Goal: Information Seeking & Learning: Learn about a topic

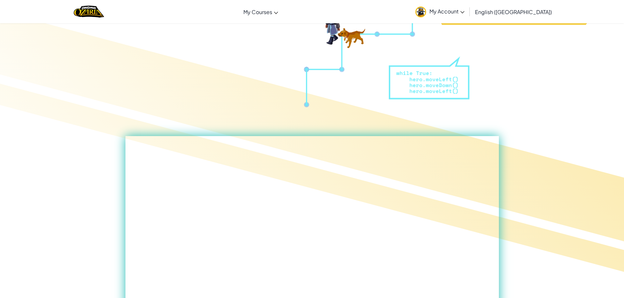
scroll to position [164, 0]
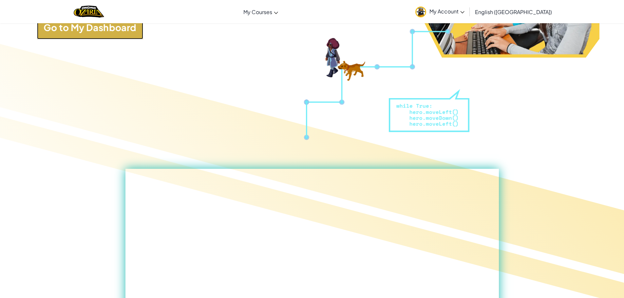
click at [133, 36] on link "Go to My Dashboard" at bounding box center [90, 28] width 106 height 24
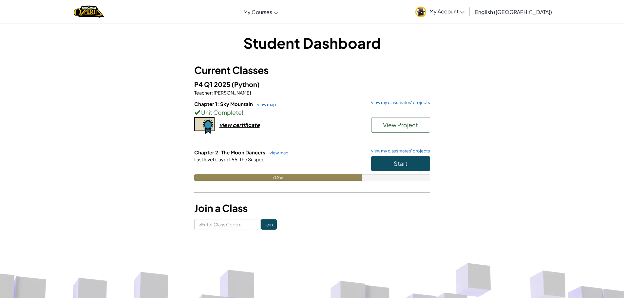
click at [408, 156] on h6 "Chapter 2: The Moon Dancers view map view my classmates' projects" at bounding box center [312, 152] width 236 height 7
click at [407, 158] on button "Start" at bounding box center [400, 163] width 59 height 15
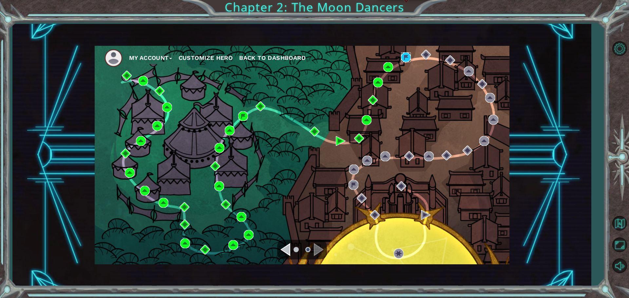
click at [407, 59] on img at bounding box center [406, 57] width 10 height 10
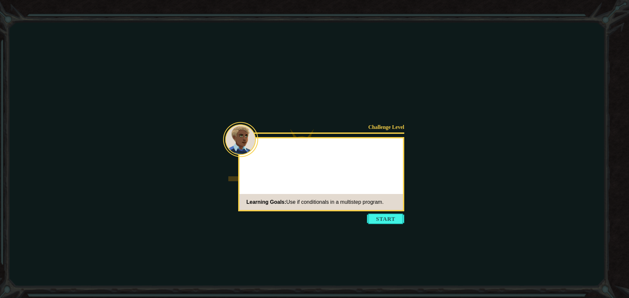
click at [392, 222] on button "Start" at bounding box center [385, 219] width 37 height 10
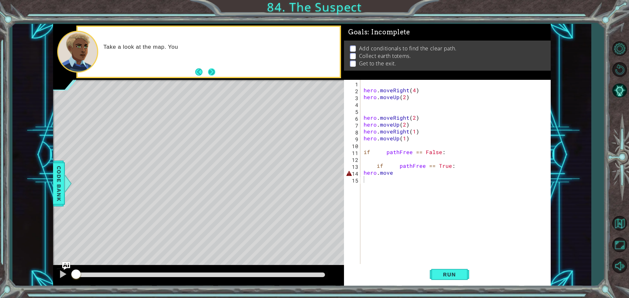
click at [215, 70] on button "Next" at bounding box center [211, 71] width 11 height 11
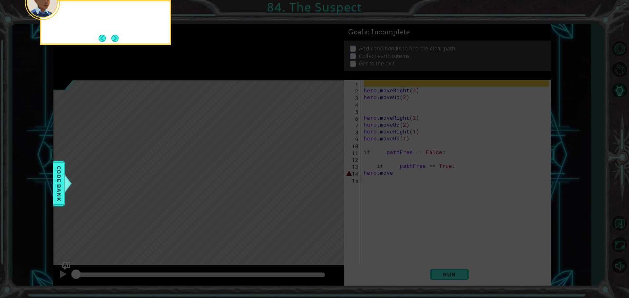
click at [215, 70] on icon at bounding box center [314, 149] width 629 height 298
click at [213, 69] on icon at bounding box center [314, 149] width 629 height 298
click at [212, 69] on icon at bounding box center [314, 149] width 629 height 298
click at [112, 35] on button "Next" at bounding box center [114, 38] width 11 height 11
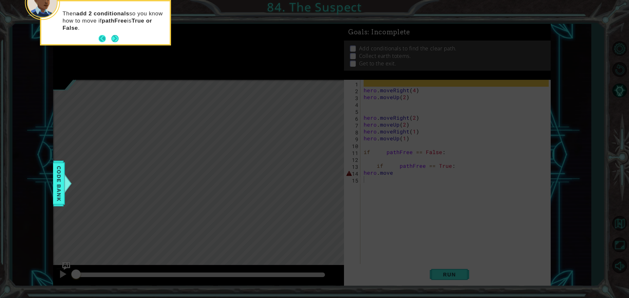
click at [109, 36] on button "Back" at bounding box center [105, 38] width 13 height 7
click at [110, 36] on footer at bounding box center [109, 39] width 20 height 10
click at [117, 39] on button "Next" at bounding box center [114, 38] width 11 height 11
click at [116, 39] on button "Next" at bounding box center [115, 39] width 12 height 12
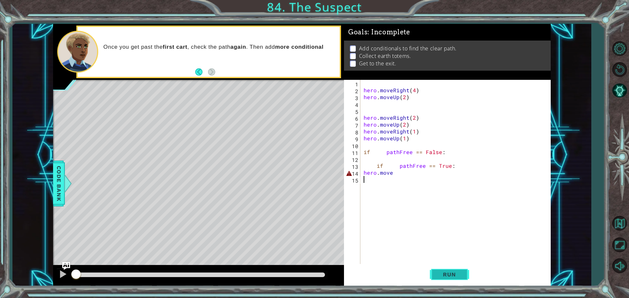
click at [449, 279] on button "Run" at bounding box center [449, 274] width 39 height 21
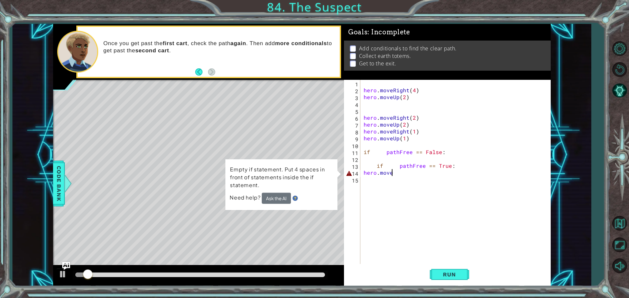
click at [393, 171] on div "hero . moveRight ( 4 ) hero . moveUp ( 2 ) hero . moveRight ( 2 ) hero . moveUp…" at bounding box center [457, 179] width 190 height 199
click at [364, 172] on div "hero . moveRight ( 4 ) hero . moveUp ( 2 ) hero . moveRight ( 2 ) hero . moveUp…" at bounding box center [457, 179] width 190 height 199
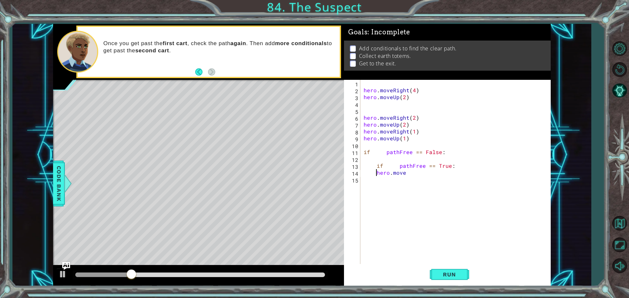
click at [410, 173] on div "hero . moveRight ( 4 ) hero . moveUp ( 2 ) hero . moveRight ( 2 ) hero . moveUp…" at bounding box center [457, 179] width 190 height 199
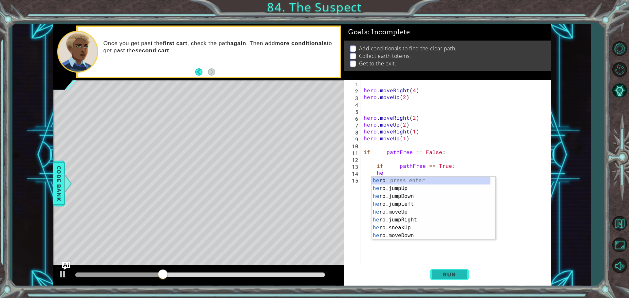
type textarea "h"
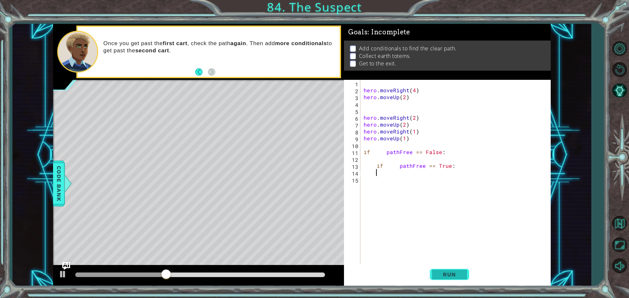
click at [459, 276] on span "Run" at bounding box center [449, 274] width 26 height 7
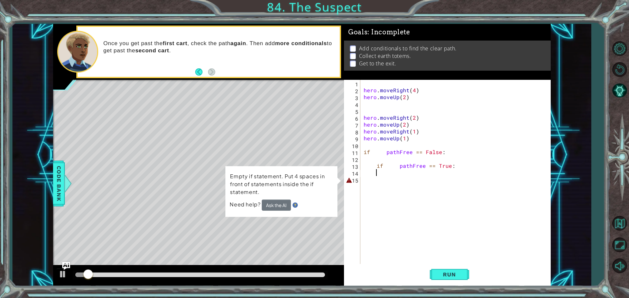
click at [367, 181] on div "hero . moveRight ( 4 ) hero . moveUp ( 2 ) hero . moveRight ( 2 ) hero . moveUp…" at bounding box center [457, 179] width 190 height 199
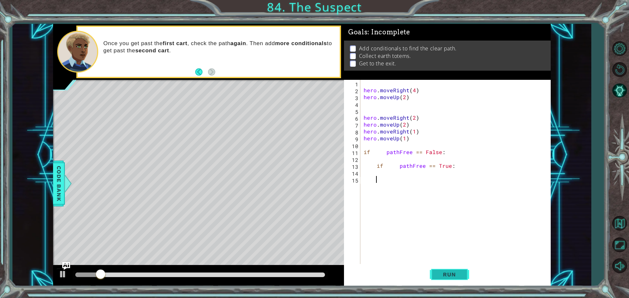
click at [453, 273] on span "Run" at bounding box center [449, 274] width 26 height 7
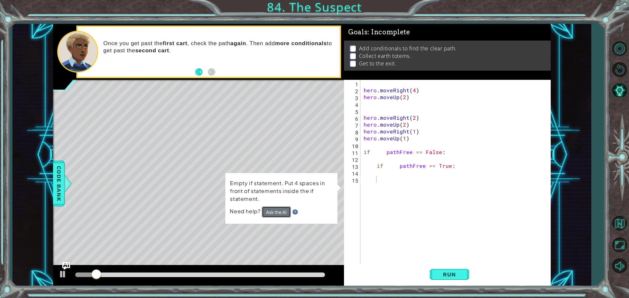
click at [283, 211] on button "Ask the AI" at bounding box center [276, 212] width 29 height 11
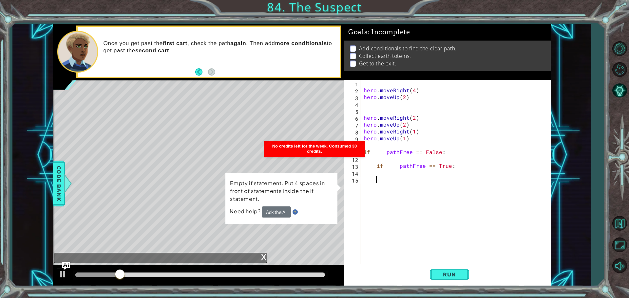
click at [255, 256] on div "x" at bounding box center [160, 258] width 213 height 10
click at [261, 257] on div "x" at bounding box center [264, 256] width 6 height 7
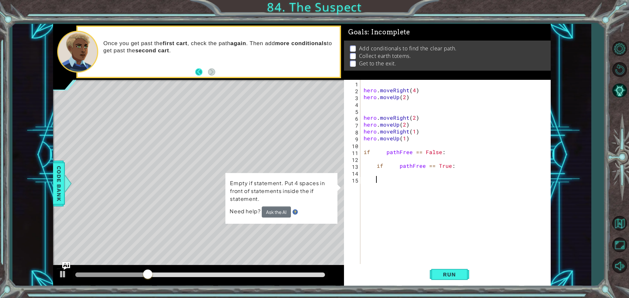
click at [195, 72] on button "Back" at bounding box center [201, 71] width 13 height 7
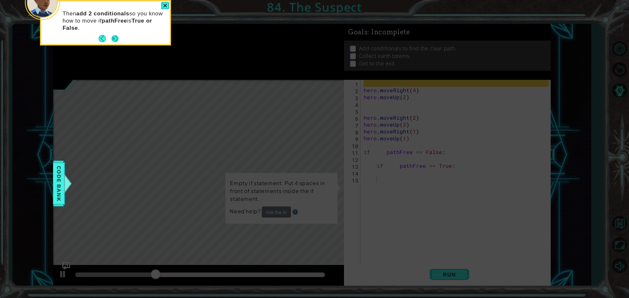
click at [110, 43] on button "Next" at bounding box center [114, 38] width 11 height 11
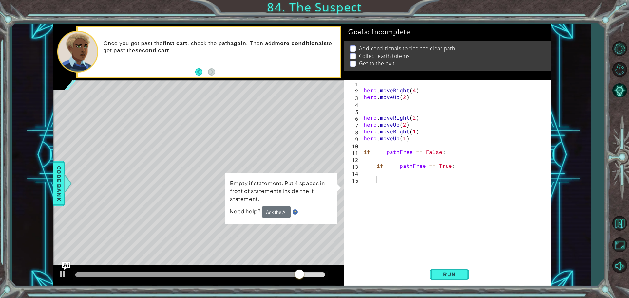
click at [298, 211] on div "Need help? Ask the AI" at bounding box center [280, 212] width 103 height 11
click at [294, 211] on img at bounding box center [294, 212] width 5 height 5
click at [407, 217] on div "hero . moveRight ( 4 ) hero . moveUp ( 2 ) hero . moveRight ( 2 ) hero . moveUp…" at bounding box center [457, 179] width 190 height 199
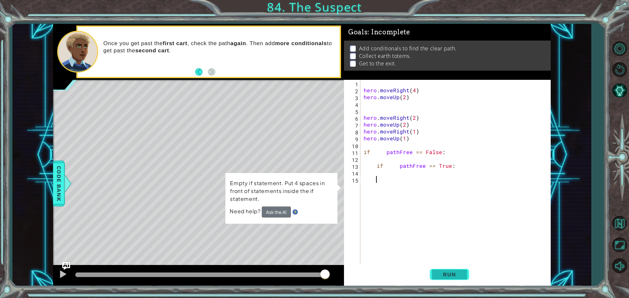
click at [450, 281] on button "Run" at bounding box center [449, 274] width 39 height 21
click at [447, 266] on button "Run" at bounding box center [449, 274] width 39 height 21
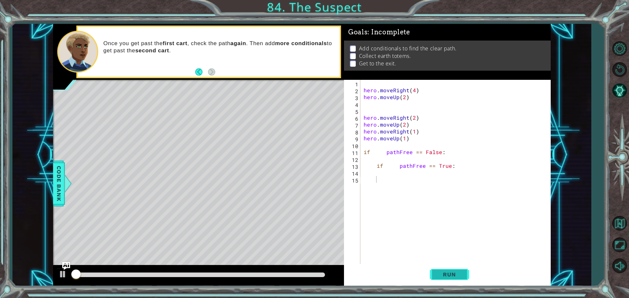
click at [447, 266] on button "Run" at bounding box center [449, 274] width 39 height 21
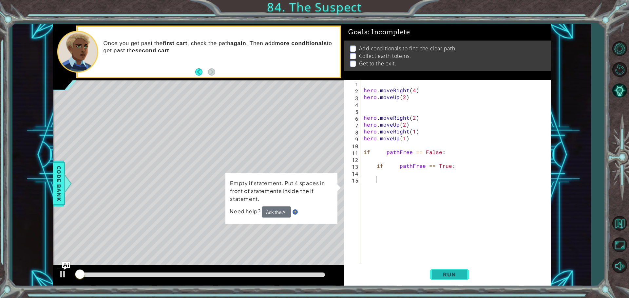
click at [441, 272] on span "Run" at bounding box center [449, 274] width 26 height 7
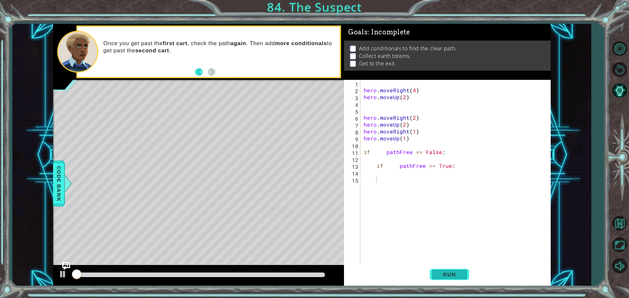
click at [440, 272] on span "Run" at bounding box center [449, 274] width 26 height 7
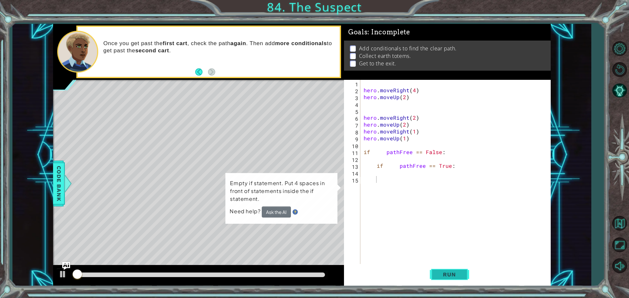
click at [440, 272] on span "Run" at bounding box center [449, 274] width 26 height 7
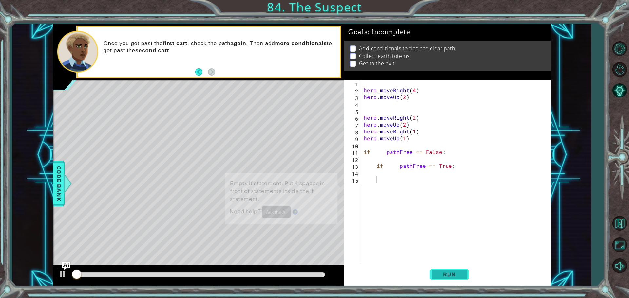
click at [440, 271] on span "Run" at bounding box center [449, 274] width 26 height 7
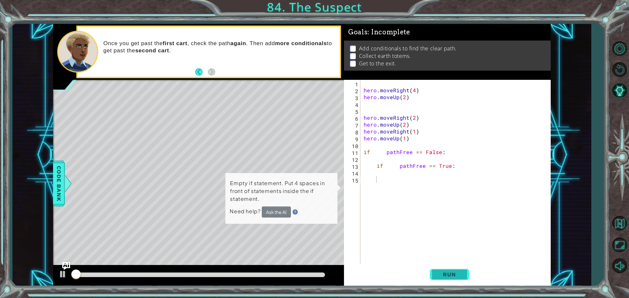
click at [440, 271] on span "Run" at bounding box center [449, 274] width 26 height 7
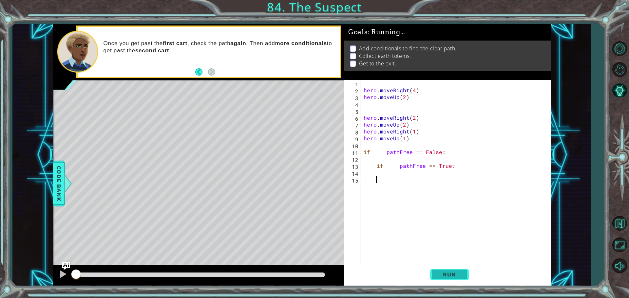
click at [439, 271] on span "Run" at bounding box center [449, 274] width 26 height 7
click at [439, 271] on button "Run" at bounding box center [449, 274] width 39 height 21
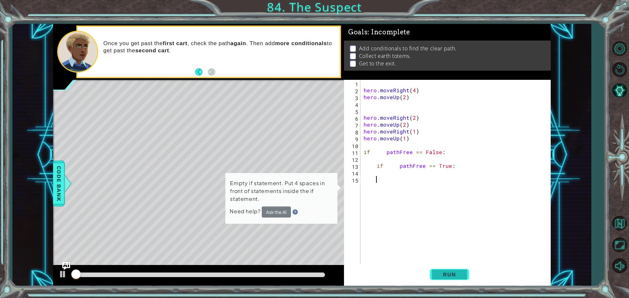
click at [439, 271] on button "Run" at bounding box center [449, 274] width 39 height 21
click at [363, 174] on div "hero . moveRight ( 4 ) hero . moveUp ( 2 ) hero . moveRight ( 2 ) hero . moveUp…" at bounding box center [457, 179] width 190 height 199
type textarea "if pathFree == True:"
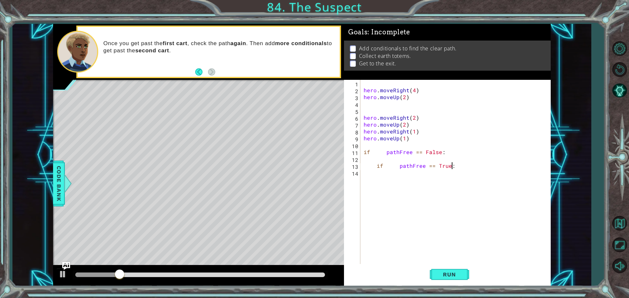
click at [360, 174] on div "if pathFree == True: 1 2 3 4 5 6 7 8 9 10 11 12 13 14 hero . moveRight ( 4 ) he…" at bounding box center [446, 173] width 205 height 186
click at [363, 176] on div "hero . moveRight ( 4 ) hero . moveUp ( 2 ) hero . moveRight ( 2 ) hero . moveUp…" at bounding box center [457, 179] width 190 height 199
click at [360, 174] on div "1 2 3 4 5 6 7 8 9 10 11 12 13 14 hero . moveRight ( 4 ) hero . moveUp ( 2 ) her…" at bounding box center [446, 173] width 205 height 186
click at [361, 172] on div "1 2 3 4 5 6 7 8 9 10 11 12 13 14 hero . moveRight ( 4 ) hero . moveUp ( 2 ) her…" at bounding box center [446, 173] width 205 height 186
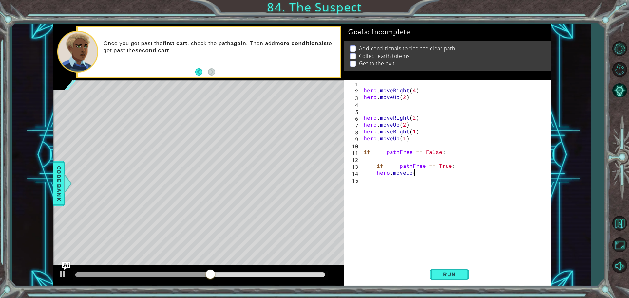
scroll to position [0, 3]
type textarea "hero.moveUp(1)"
click at [372, 185] on div "hero . moveRight ( 4 ) hero . moveUp ( 2 ) hero . moveRight ( 2 ) hero . moveUp…" at bounding box center [457, 179] width 190 height 199
click at [440, 277] on span "Run" at bounding box center [449, 274] width 26 height 7
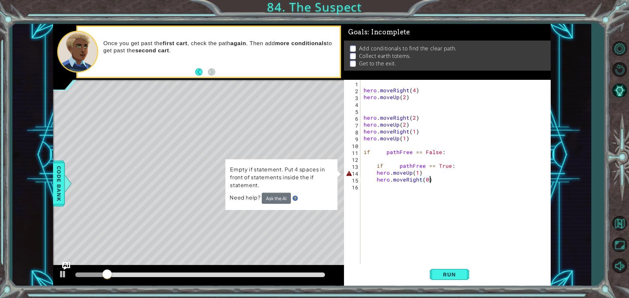
click at [374, 173] on div "hero . moveRight ( 4 ) hero . moveUp ( 2 ) hero . moveRight ( 2 ) hero . moveUp…" at bounding box center [457, 179] width 190 height 199
click at [375, 172] on div "hero . moveRight ( 4 ) hero . moveUp ( 2 ) hero . moveRight ( 2 ) hero . moveUp…" at bounding box center [457, 179] width 190 height 199
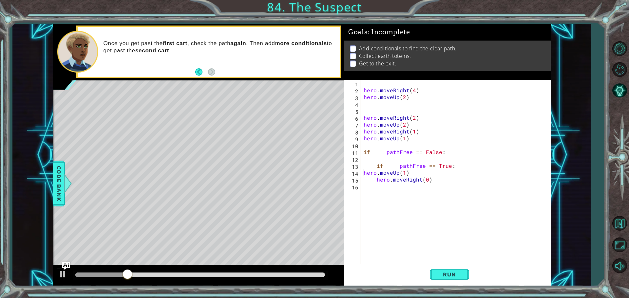
scroll to position [0, 2]
click at [375, 182] on div "hero . moveRight ( 4 ) hero . moveUp ( 2 ) hero . moveRight ( 2 ) hero . moveUp…" at bounding box center [457, 179] width 190 height 199
click at [460, 275] on span "Run" at bounding box center [449, 274] width 26 height 7
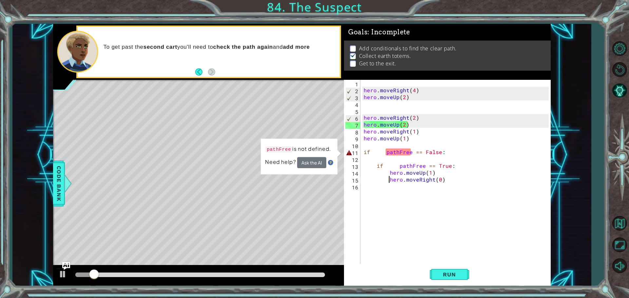
click at [386, 152] on div "hero . moveRight ( 4 ) hero . moveUp ( 2 ) hero . moveRight ( 2 ) hero . moveUp…" at bounding box center [457, 179] width 190 height 199
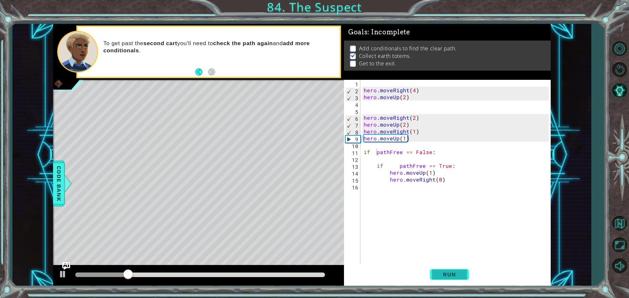
click at [449, 273] on span "Run" at bounding box center [449, 274] width 26 height 7
click at [363, 151] on div "hero . moveRight ( 4 ) hero . moveUp ( 2 ) hero . moveRight ( 2 ) hero . moveUp…" at bounding box center [457, 179] width 190 height 199
click at [375, 167] on div "hero . moveRight ( 4 ) hero . moveUp ( 2 ) hero . moveRight ( 2 ) hero . moveUp…" at bounding box center [457, 179] width 190 height 199
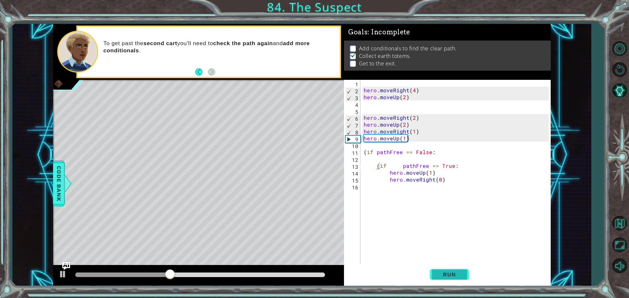
click at [443, 268] on button "Run" at bounding box center [449, 274] width 39 height 21
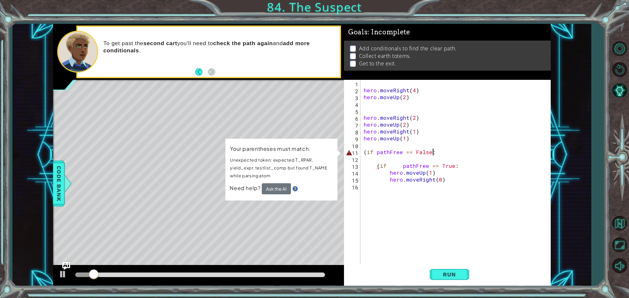
click at [436, 154] on div "hero . moveRight ( 4 ) hero . moveUp ( 2 ) hero . moveRight ( 2 ) hero . moveUp…" at bounding box center [457, 179] width 190 height 199
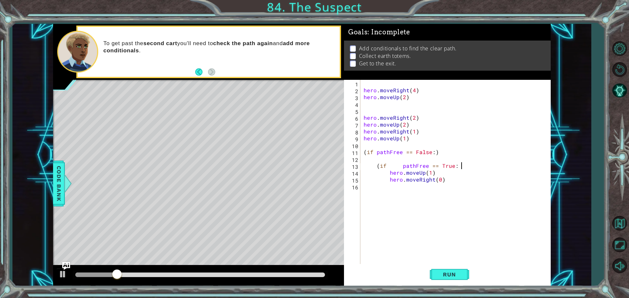
click at [462, 168] on div "hero . moveRight ( 4 ) hero . moveUp ( 2 ) hero . moveRight ( 2 ) hero . moveUp…" at bounding box center [457, 179] width 190 height 199
click at [454, 165] on div "hero . moveRight ( 4 ) hero . moveUp ( 2 ) hero . moveRight ( 2 ) hero . moveUp…" at bounding box center [457, 179] width 190 height 199
click at [449, 276] on span "Run" at bounding box center [449, 274] width 26 height 7
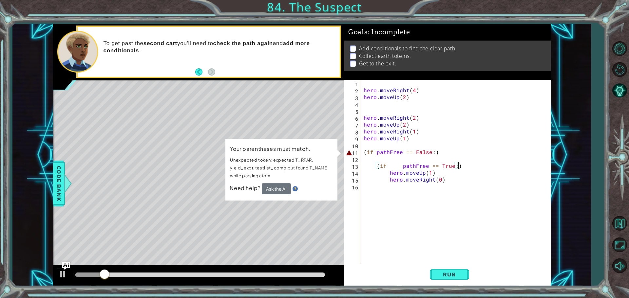
click at [375, 152] on div "hero . moveRight ( 4 ) hero . moveUp ( 2 ) hero . moveRight ( 2 ) hero . moveUp…" at bounding box center [457, 179] width 190 height 199
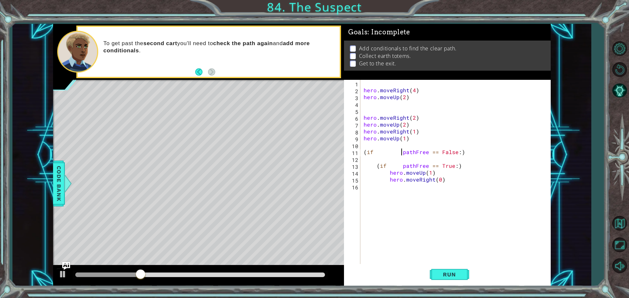
click at [365, 151] on div "hero . moveRight ( 4 ) hero . moveUp ( 2 ) hero . moveRight ( 2 ) hero . moveUp…" at bounding box center [457, 179] width 190 height 199
click at [412, 153] on div "hero . moveRight ( 4 ) hero . moveUp ( 2 ) hero . moveRight ( 2 ) hero . moveUp…" at bounding box center [457, 179] width 190 height 199
click at [369, 151] on div "hero . moveRight ( 4 ) hero . moveUp ( 2 ) hero . moveRight ( 2 ) hero . moveUp…" at bounding box center [457, 179] width 190 height 199
click at [365, 151] on div "hero . moveRight ( 4 ) hero . moveUp ( 2 ) hero . moveRight ( 2 ) hero . moveUp…" at bounding box center [457, 179] width 190 height 199
click at [375, 151] on div "hero . moveRight ( 4 ) hero . moveUp ( 2 ) hero . moveRight ( 2 ) hero . moveUp…" at bounding box center [457, 179] width 190 height 199
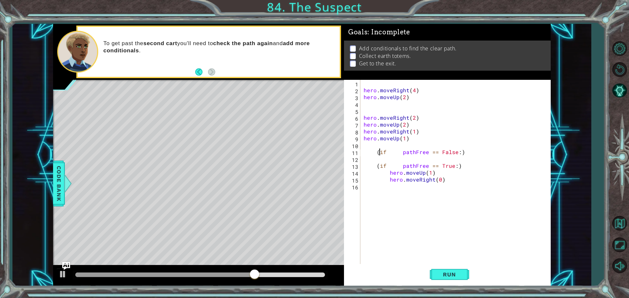
scroll to position [0, 1]
click at [458, 273] on span "Run" at bounding box center [449, 274] width 26 height 7
click at [445, 269] on button "Run" at bounding box center [449, 274] width 39 height 21
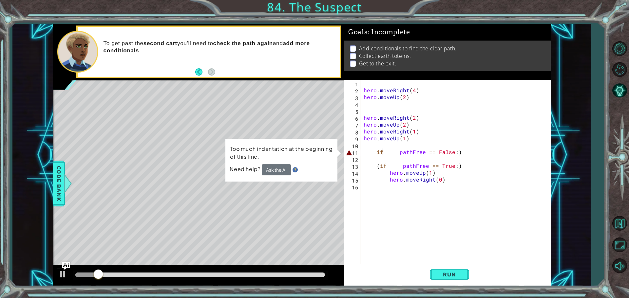
click at [384, 152] on div "hero . moveRight ( 4 ) hero . moveUp ( 2 ) hero . moveRight ( 2 ) hero . moveUp…" at bounding box center [457, 179] width 190 height 199
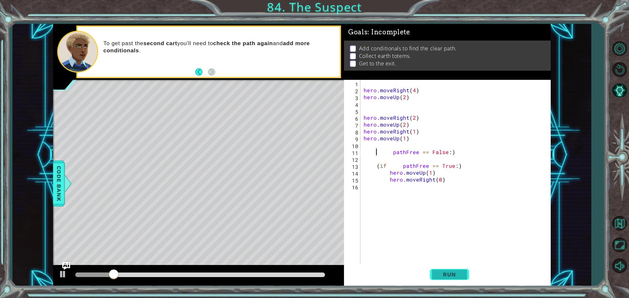
click at [433, 273] on button "Run" at bounding box center [449, 274] width 39 height 21
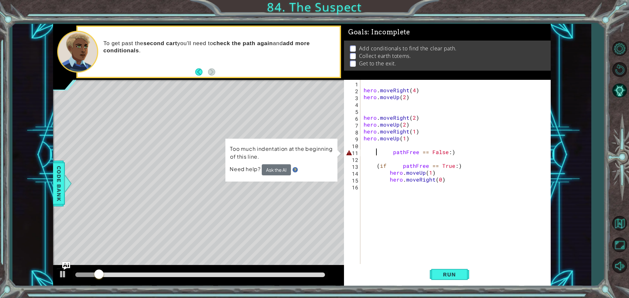
click at [393, 153] on div "hero . moveRight ( 4 ) hero . moveUp ( 2 ) hero . moveRight ( 2 ) hero . moveUp…" at bounding box center [457, 179] width 190 height 199
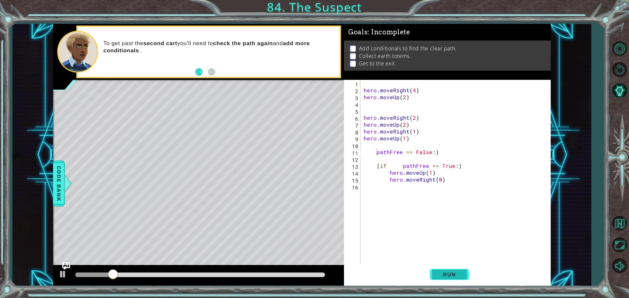
click at [451, 275] on span "Run" at bounding box center [449, 274] width 26 height 7
click at [461, 279] on button "Run" at bounding box center [449, 274] width 39 height 21
type textarea "(pathFree == False:)"
click at [454, 280] on button "Run" at bounding box center [449, 274] width 39 height 21
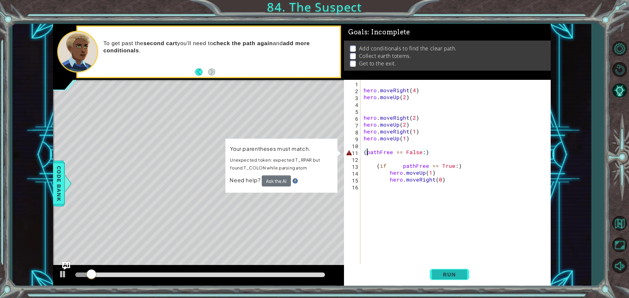
click at [454, 280] on button "Run" at bounding box center [449, 274] width 39 height 21
click at [454, 279] on button "Run" at bounding box center [449, 274] width 39 height 21
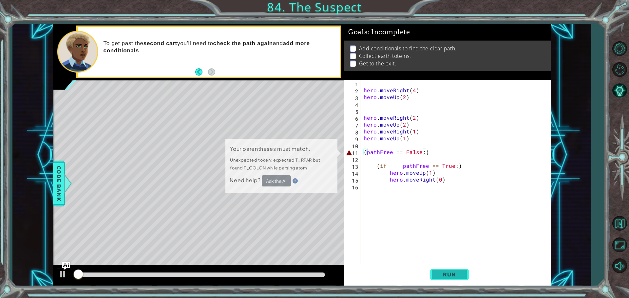
click at [454, 276] on span "Run" at bounding box center [449, 274] width 26 height 7
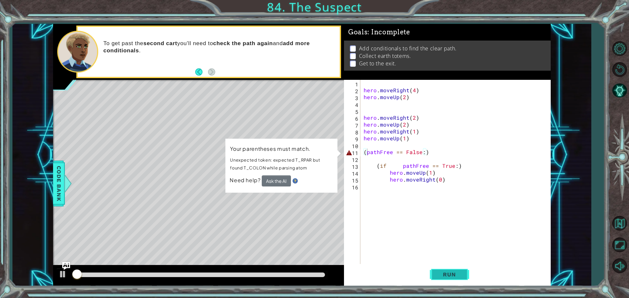
click at [454, 276] on span "Run" at bounding box center [449, 274] width 26 height 7
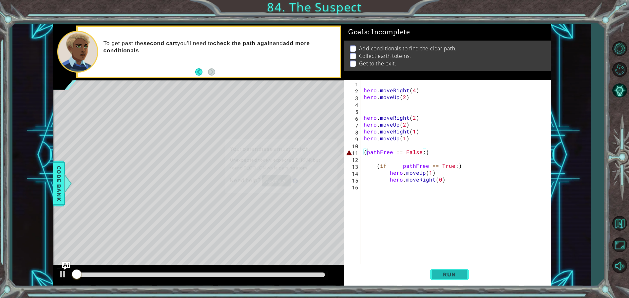
click at [454, 276] on span "Run" at bounding box center [449, 274] width 26 height 7
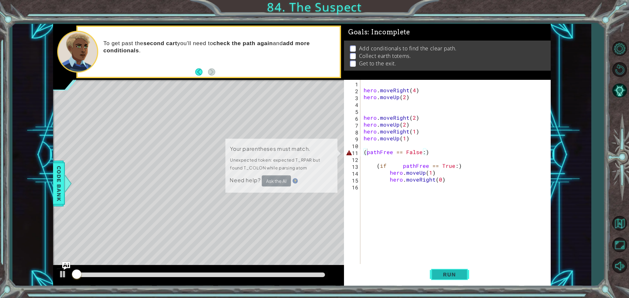
click at [453, 276] on span "Run" at bounding box center [449, 274] width 26 height 7
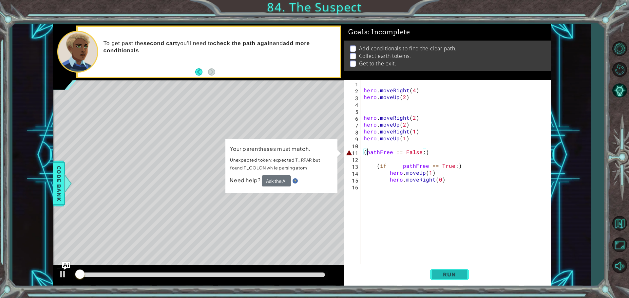
click at [453, 275] on span "Run" at bounding box center [449, 274] width 26 height 7
click at [455, 274] on span "Run" at bounding box center [449, 274] width 26 height 7
click at [456, 275] on span "Run" at bounding box center [449, 274] width 26 height 7
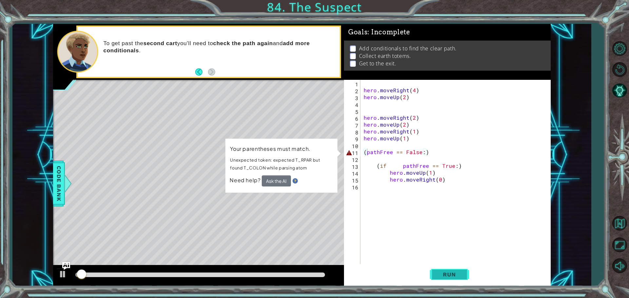
click at [454, 277] on span "Run" at bounding box center [449, 274] width 26 height 7
click at [449, 273] on span "Run" at bounding box center [449, 274] width 26 height 7
drag, startPoint x: 449, startPoint y: 273, endPoint x: 450, endPoint y: 270, distance: 3.5
click at [449, 272] on span "Run" at bounding box center [449, 274] width 26 height 7
click at [448, 265] on button "Run" at bounding box center [449, 274] width 39 height 21
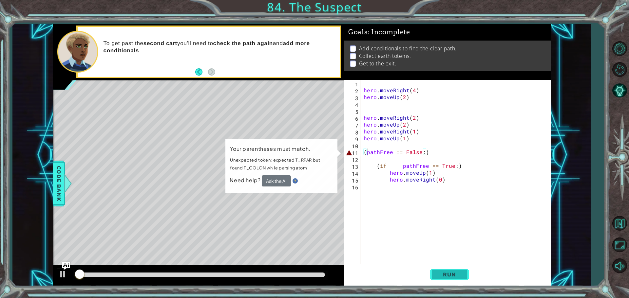
click at [447, 267] on button "Run" at bounding box center [449, 274] width 39 height 21
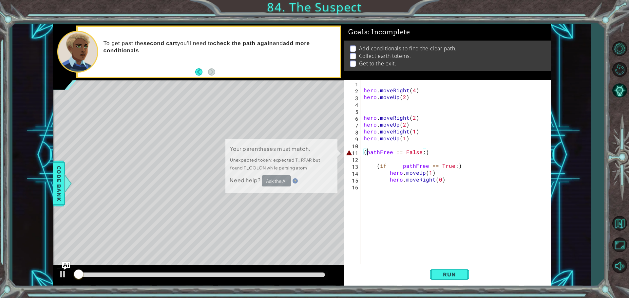
click at [449, 262] on div "hero . moveRight ( 4 ) hero . moveUp ( 2 ) hero . moveRight ( 2 ) hero . moveUp…" at bounding box center [457, 179] width 190 height 199
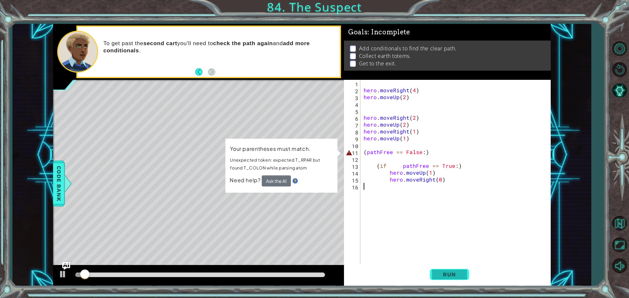
click at [457, 268] on button "Run" at bounding box center [449, 274] width 39 height 21
click at [365, 151] on div "hero . moveRight ( 4 ) hero . moveUp ( 2 ) hero . moveRight ( 2 ) hero . moveUp…" at bounding box center [457, 179] width 190 height 199
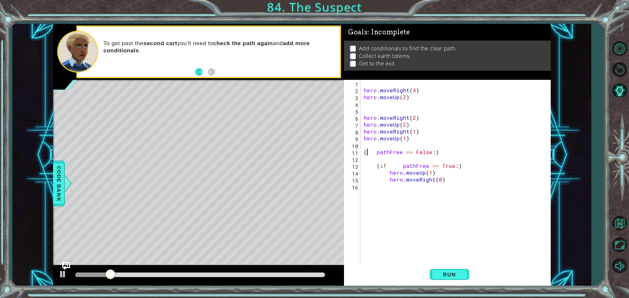
click at [367, 152] on div "hero . moveRight ( 4 ) hero . moveUp ( 2 ) hero . moveRight ( 2 ) hero . moveUp…" at bounding box center [457, 179] width 190 height 199
click at [380, 154] on div "hero . moveRight ( 4 ) hero . moveUp ( 2 ) hero . moveRight ( 2 ) hero . moveUp…" at bounding box center [457, 179] width 190 height 199
click at [381, 154] on div "hero . moveRight ( 4 ) hero . moveUp ( 2 ) hero . moveRight ( 2 ) hero . moveUp…" at bounding box center [457, 179] width 190 height 199
click at [455, 269] on button "Run" at bounding box center [449, 274] width 39 height 21
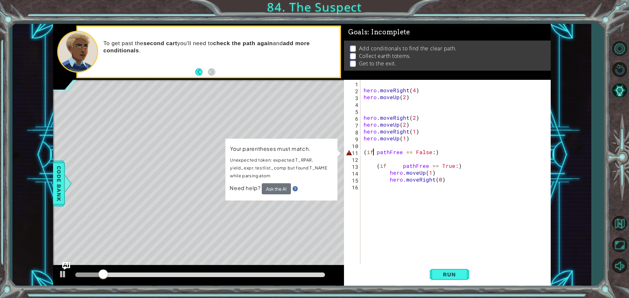
click at [372, 153] on div "hero . moveRight ( 4 ) hero . moveUp ( 2 ) hero . moveRight ( 2 ) hero . moveUp…" at bounding box center [457, 179] width 190 height 199
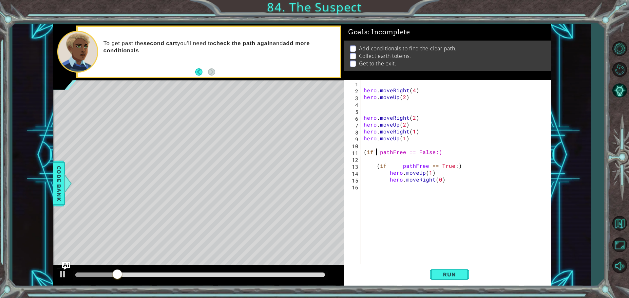
scroll to position [0, 1]
click at [461, 275] on span "Run" at bounding box center [449, 274] width 26 height 7
click at [455, 276] on span "Run" at bounding box center [449, 274] width 26 height 7
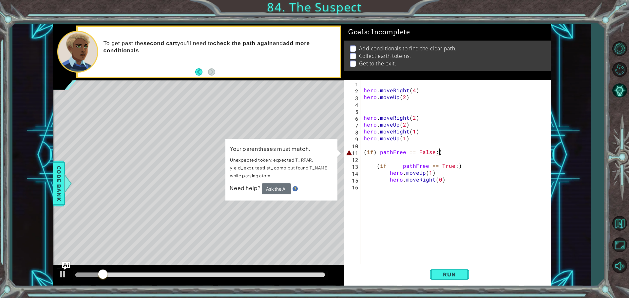
click at [448, 154] on div "hero . moveRight ( 4 ) hero . moveUp ( 2 ) hero . moveRight ( 2 ) hero . moveUp…" at bounding box center [457, 179] width 190 height 199
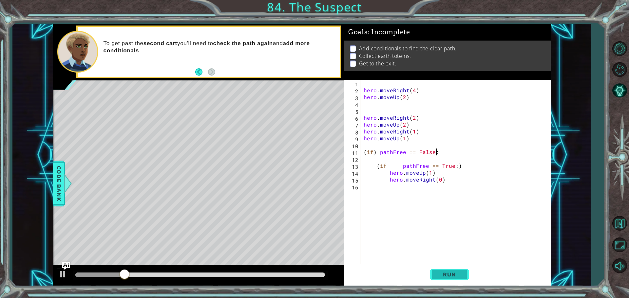
click at [446, 274] on span "Run" at bounding box center [449, 274] width 26 height 7
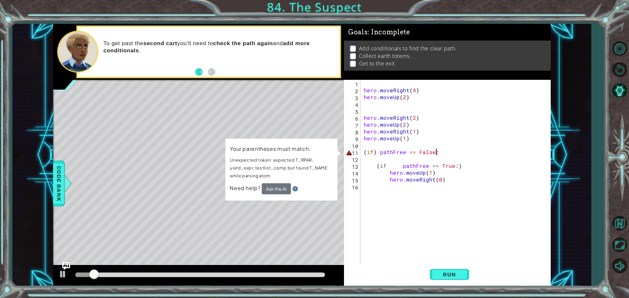
click at [375, 151] on div "hero . moveRight ( 4 ) hero . moveUp ( 2 ) hero . moveRight ( 2 ) hero . moveUp…" at bounding box center [457, 179] width 190 height 199
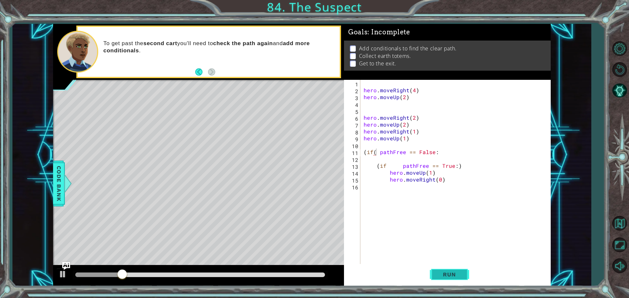
click at [459, 273] on span "Run" at bounding box center [449, 274] width 26 height 7
click at [401, 151] on div "hero . moveRight ( 4 ) hero . moveUp ( 2 ) hero . moveRight ( 2 ) hero . moveUp…" at bounding box center [457, 179] width 190 height 199
click at [444, 276] on span "Run" at bounding box center [449, 274] width 26 height 7
click at [375, 151] on div "hero . moveRight ( 4 ) hero . moveUp ( 2 ) hero . moveRight ( 2 ) hero . moveUp…" at bounding box center [457, 179] width 190 height 199
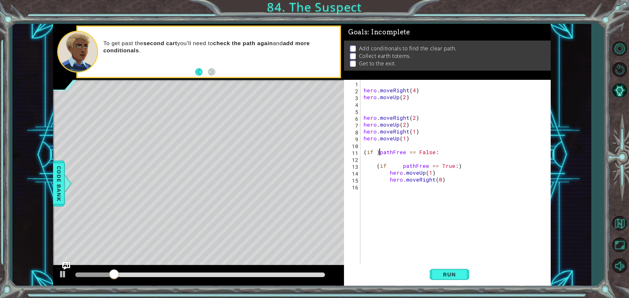
scroll to position [0, 1]
click at [450, 269] on button "Run" at bounding box center [449, 274] width 39 height 21
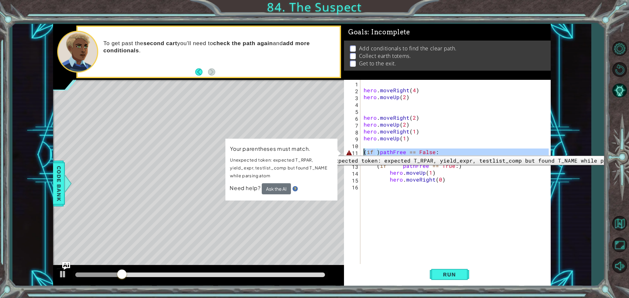
click at [349, 151] on div "11" at bounding box center [352, 153] width 15 height 7
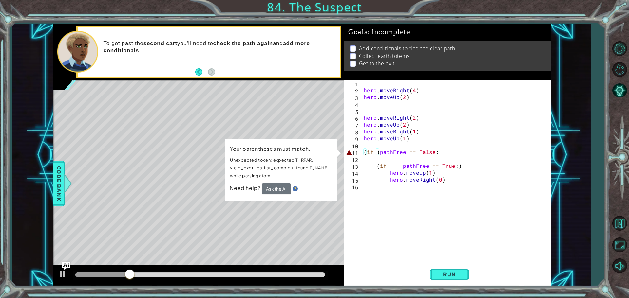
click at [348, 154] on div "11" at bounding box center [352, 153] width 15 height 7
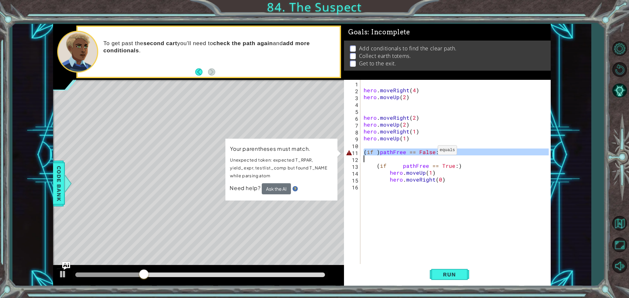
drag, startPoint x: 348, startPoint y: 154, endPoint x: 432, endPoint y: 152, distance: 84.1
click at [431, 152] on div "(if )pathFree == False: 1 2 3 4 5 6 7 8 9 10 11 12 13 14 15 16 hero . moveRight…" at bounding box center [446, 173] width 205 height 186
type textarea "(if )pathFree == False:"
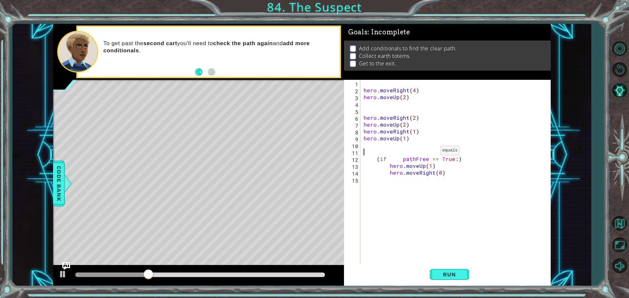
scroll to position [0, 0]
drag, startPoint x: 480, startPoint y: 277, endPoint x: 473, endPoint y: 277, distance: 7.2
click at [480, 277] on div "Run" at bounding box center [449, 274] width 207 height 21
click at [457, 276] on span "Run" at bounding box center [449, 274] width 26 height 7
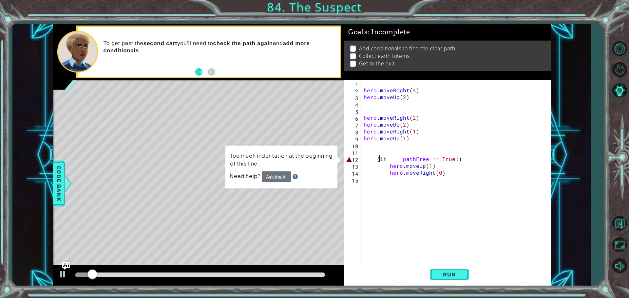
click at [379, 158] on div "hero . moveRight ( 4 ) hero . moveUp ( 2 ) hero . moveRight ( 2 ) hero . moveUp…" at bounding box center [457, 179] width 190 height 199
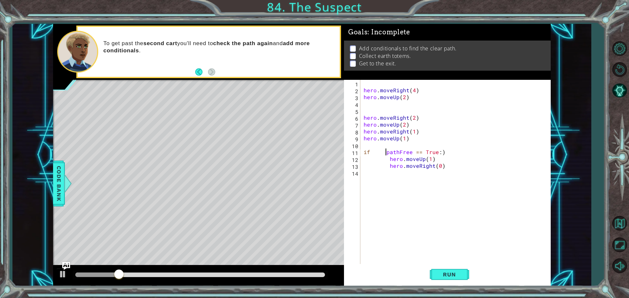
click at [386, 153] on div "hero . moveRight ( 4 ) hero . moveUp ( 2 ) hero . moveRight ( 2 ) hero . moveUp…" at bounding box center [457, 179] width 190 height 199
click at [455, 265] on button "Run" at bounding box center [449, 274] width 39 height 21
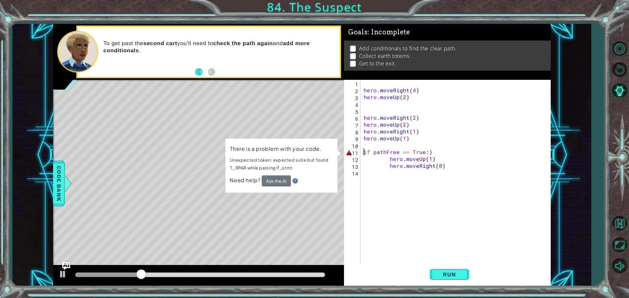
click at [364, 150] on div "hero . moveRight ( 4 ) hero . moveUp ( 2 ) hero . moveRight ( 2 ) hero . moveUp…" at bounding box center [457, 179] width 190 height 199
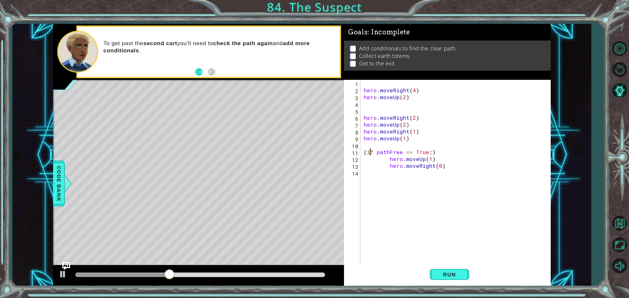
click at [370, 151] on div "hero . moveRight ( 4 ) hero . moveUp ( 2 ) hero . moveRight ( 2 ) hero . moveUp…" at bounding box center [457, 179] width 190 height 199
click at [375, 151] on div "hero . moveRight ( 4 ) hero . moveUp ( 2 ) hero . moveRight ( 2 ) hero . moveUp…" at bounding box center [457, 179] width 190 height 199
click at [362, 152] on div "(if pathFree == True:) 1 2 3 4 5 6 7 8 9 10 11 12 13 14 hero . moveRight ( 4 ) …" at bounding box center [446, 173] width 205 height 186
click at [362, 152] on div "hero . moveRight ( 4 ) hero . moveUp ( 2 ) hero . moveRight ( 2 ) hero . moveUp…" at bounding box center [457, 179] width 190 height 199
click at [371, 153] on div "hero . moveRight ( 4 ) hero . moveUp ( 2 ) hero . moveRight ( 2 ) hero . moveUp…" at bounding box center [457, 179] width 190 height 199
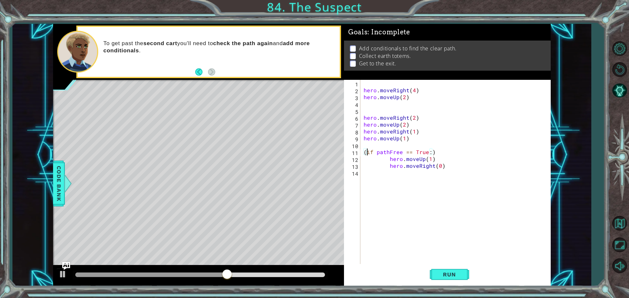
scroll to position [0, 0]
click at [443, 276] on button "Run" at bounding box center [449, 274] width 39 height 21
click at [433, 154] on div "hero . moveRight ( 4 ) hero . moveUp ( 2 ) hero . moveRight ( 2 ) hero . moveUp…" at bounding box center [457, 179] width 190 height 199
click at [448, 278] on span "Run" at bounding box center [449, 274] width 26 height 7
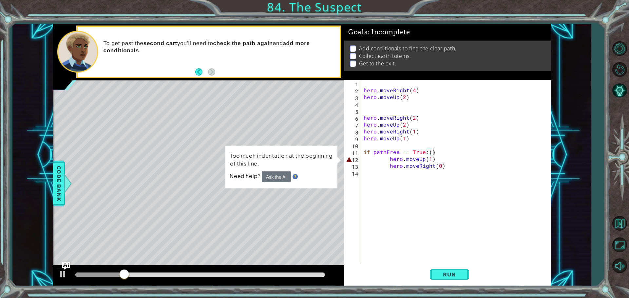
click at [389, 159] on div "hero . moveRight ( 4 ) hero . moveUp ( 2 ) hero . moveRight ( 2 ) hero . moveUp…" at bounding box center [457, 179] width 190 height 199
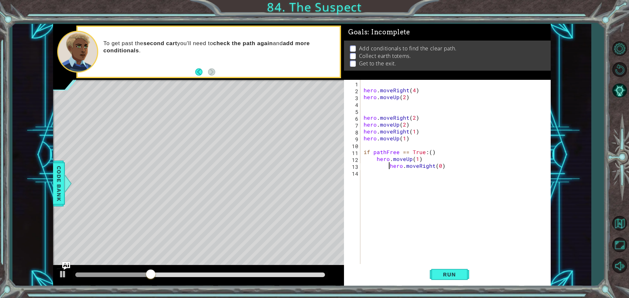
click at [388, 168] on div "hero . moveRight ( 4 ) hero . moveUp ( 2 ) hero . moveRight ( 2 ) hero . moveUp…" at bounding box center [457, 179] width 190 height 199
click at [455, 279] on button "Run" at bounding box center [449, 274] width 39 height 21
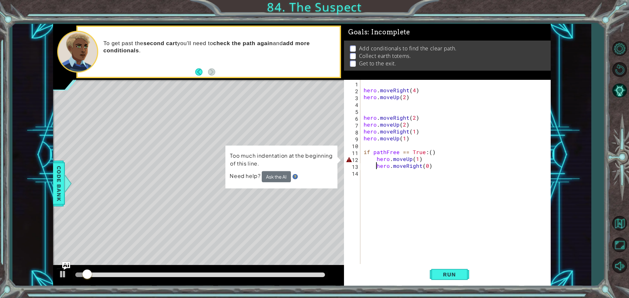
click at [375, 159] on div "hero . moveRight ( 4 ) hero . moveUp ( 2 ) hero . moveRight ( 2 ) hero . moveUp…" at bounding box center [457, 179] width 190 height 199
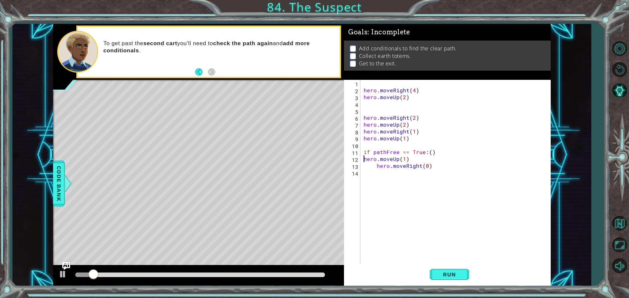
scroll to position [0, 2]
click at [375, 167] on div "hero . moveRight ( 4 ) hero . moveUp ( 2 ) hero . moveRight ( 2 ) hero . moveUp…" at bounding box center [457, 179] width 190 height 199
click at [375, 161] on div "hero . moveRight ( 4 ) hero . moveUp ( 2 ) hero . moveRight ( 2 ) hero . moveUp…" at bounding box center [457, 179] width 190 height 199
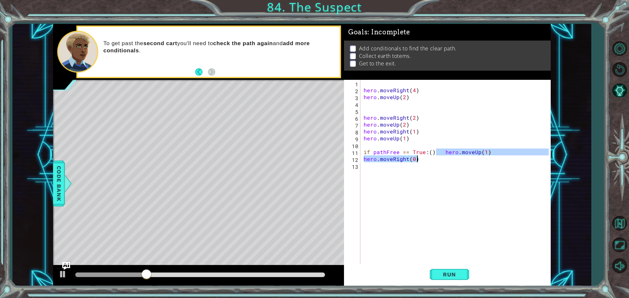
drag, startPoint x: 437, startPoint y: 152, endPoint x: 553, endPoint y: 156, distance: 115.6
click at [553, 156] on div "1 ההההההההההההההההההההההההההההההההההההההההההההההההההההההההההההההההההההההההההההה…" at bounding box center [301, 155] width 578 height 263
type textarea "if pathFree == True:()"
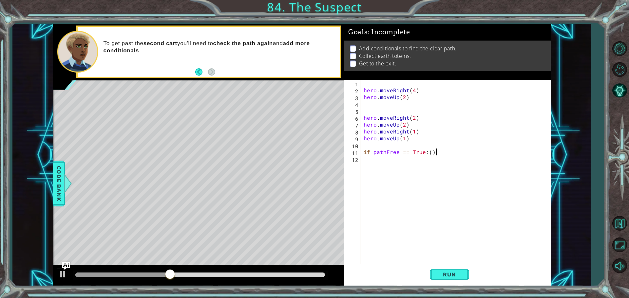
click at [363, 158] on div "hero . moveRight ( 4 ) hero . moveUp ( 2 ) hero . moveRight ( 2 ) hero . moveUp…" at bounding box center [457, 179] width 190 height 199
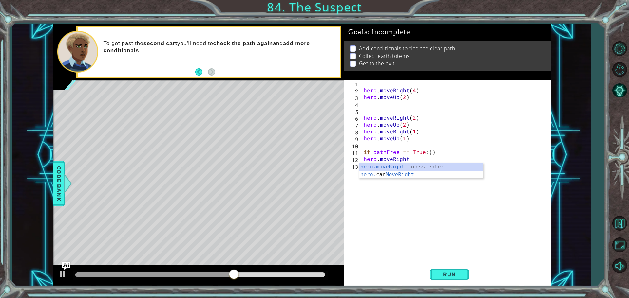
scroll to position [0, 3]
type textarea "hero.moveRight()"
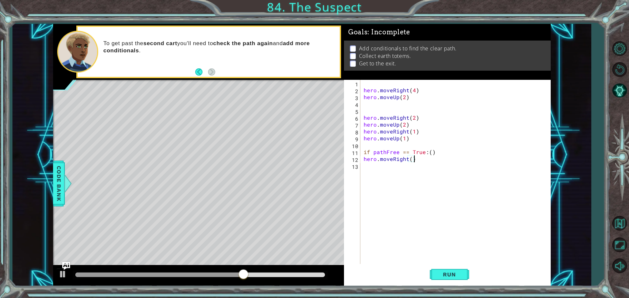
click at [359, 165] on div "13" at bounding box center [352, 166] width 15 height 7
click at [443, 273] on span "Run" at bounding box center [449, 274] width 26 height 7
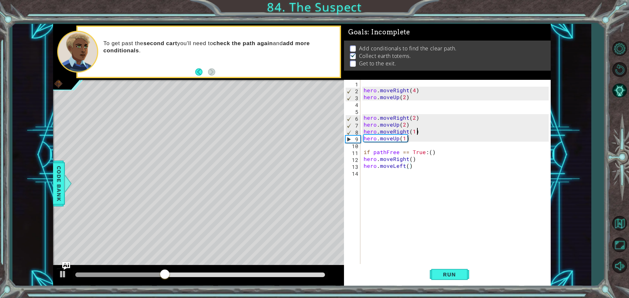
click at [417, 132] on div "hero . moveRight ( 4 ) hero . moveUp ( 2 ) hero . moveRight ( 2 ) hero . moveUp…" at bounding box center [457, 179] width 190 height 199
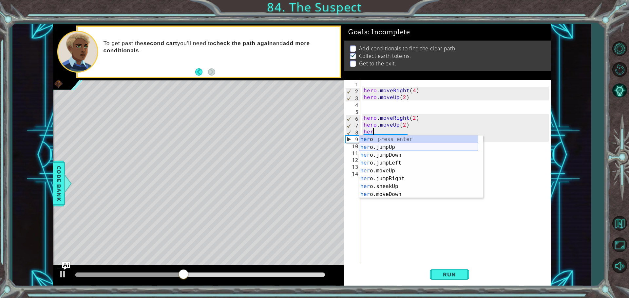
scroll to position [0, 0]
type textarea "h"
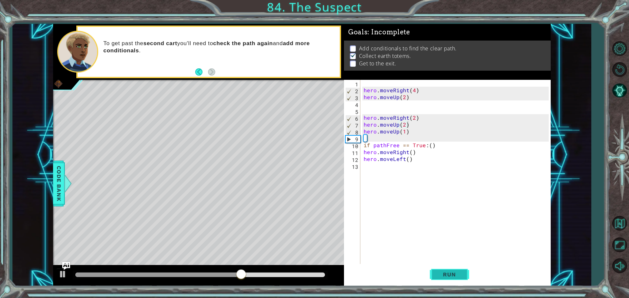
click at [460, 274] on span "Run" at bounding box center [449, 274] width 26 height 7
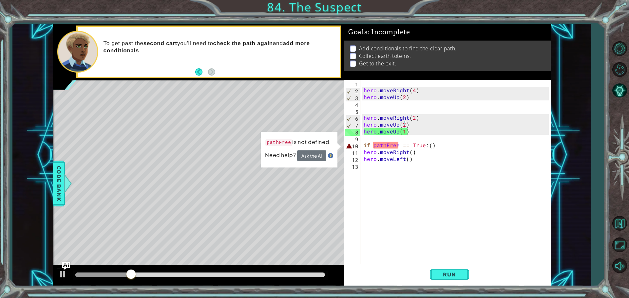
click at [404, 126] on div "hero . moveRight ( 4 ) hero . moveUp ( 2 ) hero . moveRight ( 2 ) hero . moveUp…" at bounding box center [457, 179] width 190 height 199
click at [413, 117] on div "hero . moveRight ( 4 ) hero . moveUp ( 2 ) hero . moveRight ( 2 ) hero . moveUp…" at bounding box center [457, 179] width 190 height 199
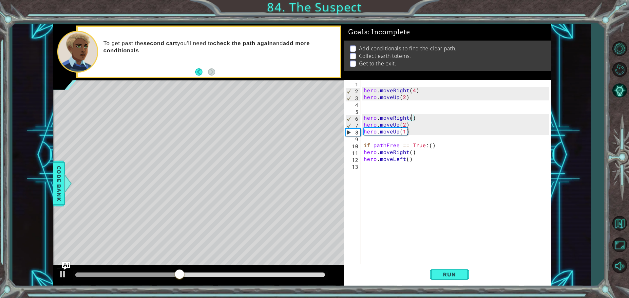
type textarea "hero.moveRight(3)"
click at [370, 110] on div "hero . moveRight ( 4 ) hero . moveUp ( 2 ) hero . moveRight ( 3 ) hero . moveUp…" at bounding box center [457, 179] width 190 height 199
click at [361, 111] on div "1 2 3 4 5 6 7 8 9 10 11 12 13 hero . moveRight ( 4 ) hero . moveUp ( 2 ) hero .…" at bounding box center [446, 173] width 205 height 186
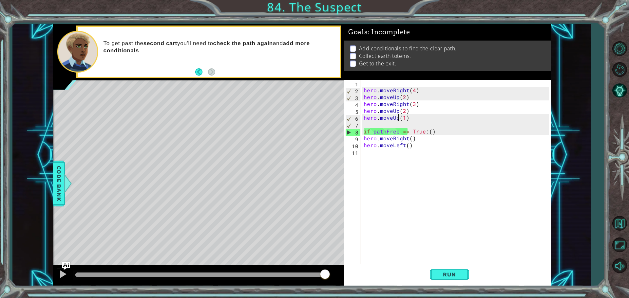
click at [398, 116] on div "hero . moveRight ( 4 ) hero . moveUp ( 2 ) hero . moveRight ( 3 ) hero . moveUp…" at bounding box center [457, 179] width 190 height 199
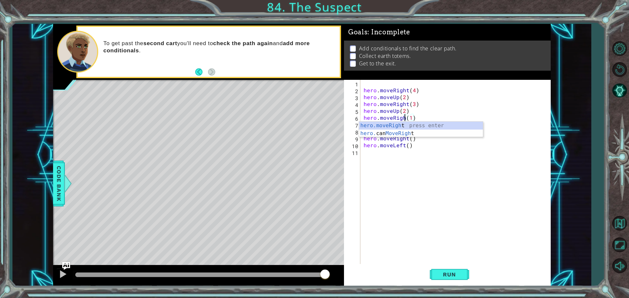
scroll to position [0, 3]
click at [413, 117] on div "hero . moveRight ( 4 ) hero . moveUp ( 2 ) hero . moveRight ( 3 ) hero . moveUp…" at bounding box center [457, 179] width 190 height 199
click at [423, 130] on div "hero . moveRight ( 4 ) hero . moveUp ( 2 ) hero . moveRight ( 3 ) hero . moveUp…" at bounding box center [457, 179] width 190 height 199
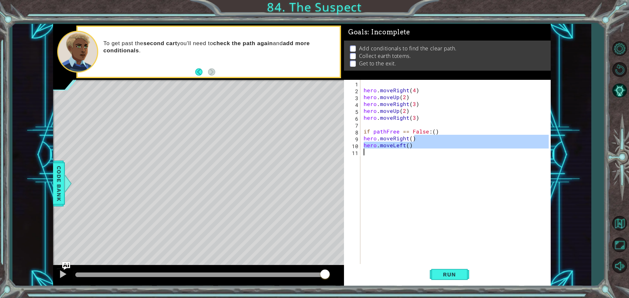
drag, startPoint x: 412, startPoint y: 139, endPoint x: 416, endPoint y: 154, distance: 15.3
click at [416, 154] on div "hero . moveRight ( 4 ) hero . moveUp ( 2 ) hero . moveRight ( 3 ) hero . moveUp…" at bounding box center [457, 179] width 190 height 199
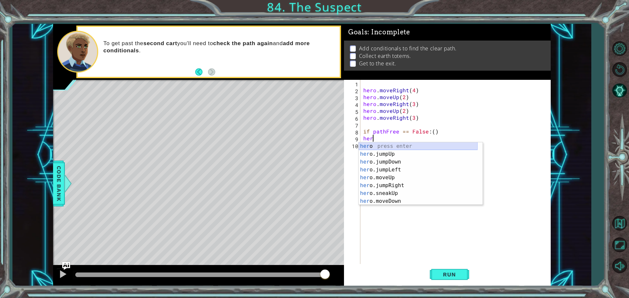
scroll to position [0, 0]
type textarea "h"
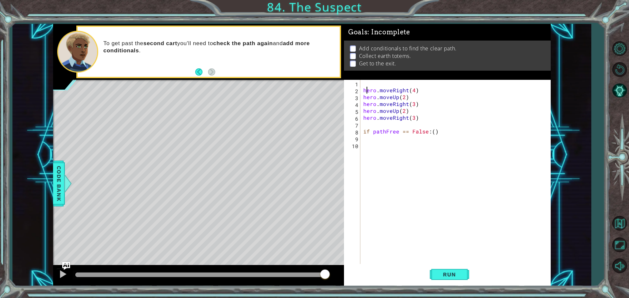
click at [366, 87] on div "hero . moveRight ( 4 ) hero . moveUp ( 2 ) hero . moveRight ( 3 ) hero . moveUp…" at bounding box center [457, 179] width 190 height 199
type textarea "hero.moveRight(4)"
click at [363, 81] on div "hero . moveRight ( 4 ) hero . moveUp ( 2 ) hero . moveRight ( 3 ) hero . moveUp…" at bounding box center [457, 179] width 190 height 199
click at [362, 82] on div "hero . moveRight ( 4 ) hero . moveUp ( 2 ) hero . moveRight ( 3 ) hero . moveUp…" at bounding box center [457, 179] width 190 height 199
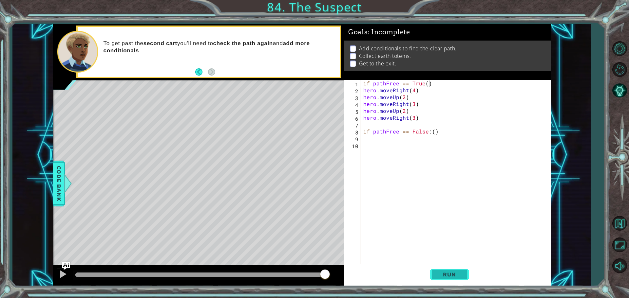
click at [457, 271] on button "Run" at bounding box center [449, 274] width 39 height 21
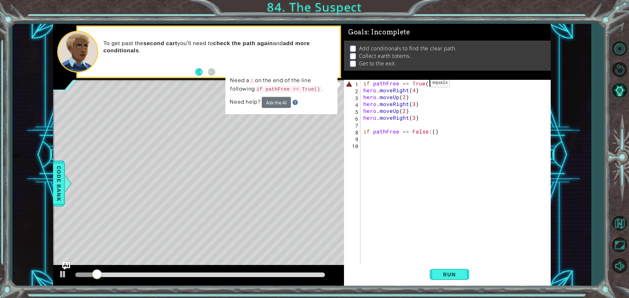
click at [422, 84] on div "if pathFree == True ( ) hero . moveRight ( 4 ) hero . moveUp ( 2 ) hero . moveR…" at bounding box center [457, 179] width 190 height 199
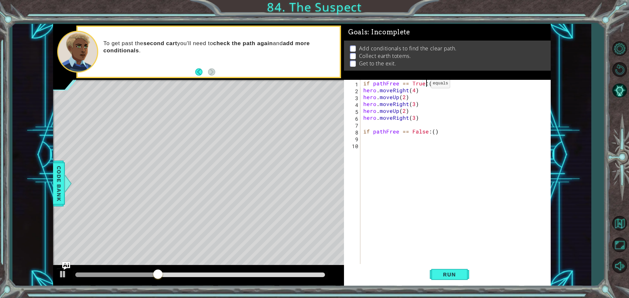
scroll to position [0, 4]
click at [459, 278] on button "Run" at bounding box center [449, 274] width 39 height 21
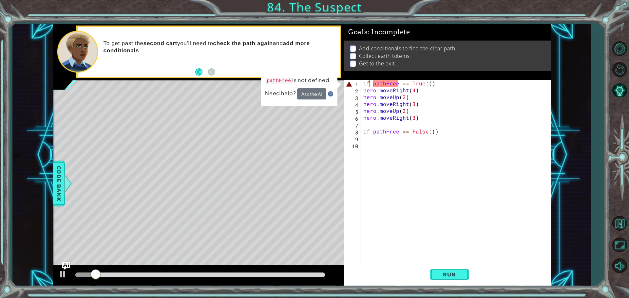
click at [371, 82] on div "if pathFree == True : ( ) hero . moveRight ( 4 ) hero . moveUp ( 2 ) hero . mov…" at bounding box center [457, 179] width 190 height 199
click at [373, 82] on div "if pathFree == True : ( ) hero . moveRight ( 4 ) hero . moveUp ( 2 ) hero . mov…" at bounding box center [457, 179] width 190 height 199
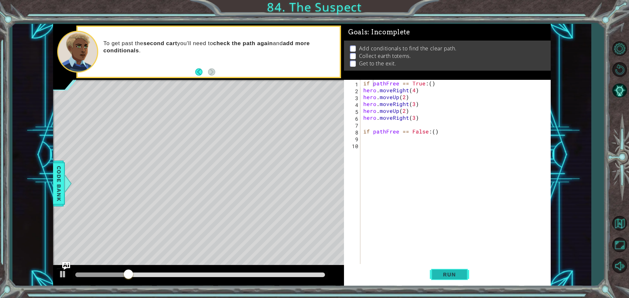
drag, startPoint x: 448, startPoint y: 267, endPoint x: 458, endPoint y: 265, distance: 10.2
click at [448, 267] on button "Run" at bounding box center [449, 274] width 39 height 21
click at [455, 271] on button "Run" at bounding box center [449, 274] width 39 height 21
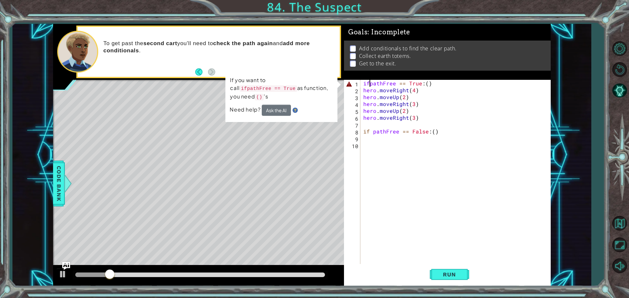
scroll to position [0, 1]
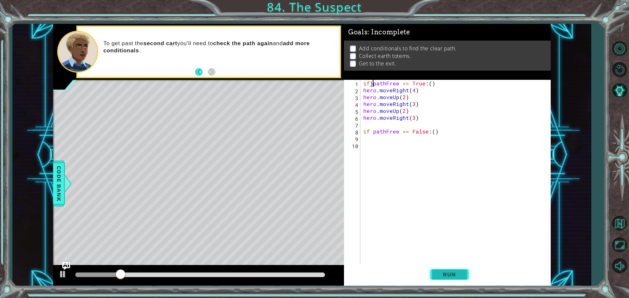
click at [459, 274] on span "Run" at bounding box center [449, 274] width 26 height 7
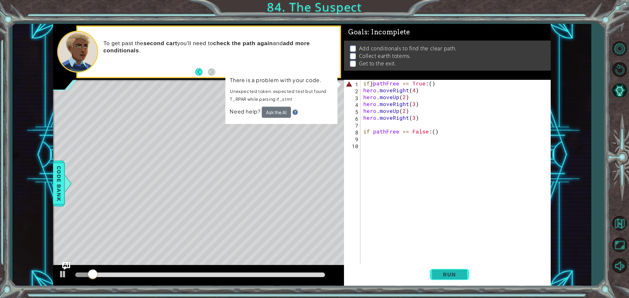
click at [443, 274] on span "Run" at bounding box center [449, 274] width 26 height 7
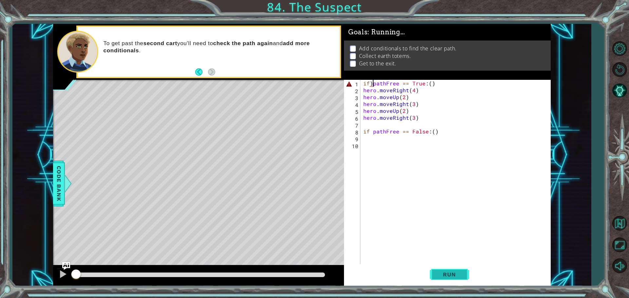
click at [443, 274] on span "Run" at bounding box center [449, 274] width 26 height 7
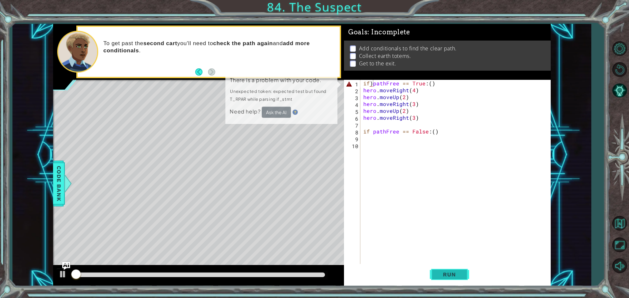
click at [443, 274] on span "Run" at bounding box center [449, 274] width 26 height 7
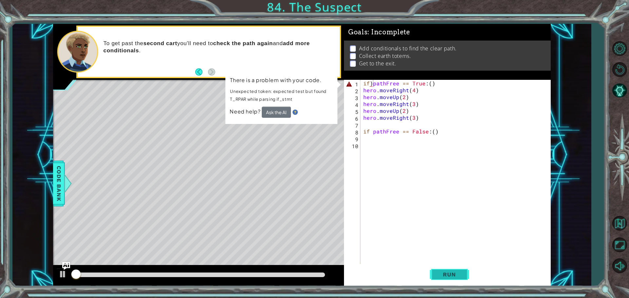
click at [443, 274] on span "Run" at bounding box center [449, 274] width 26 height 7
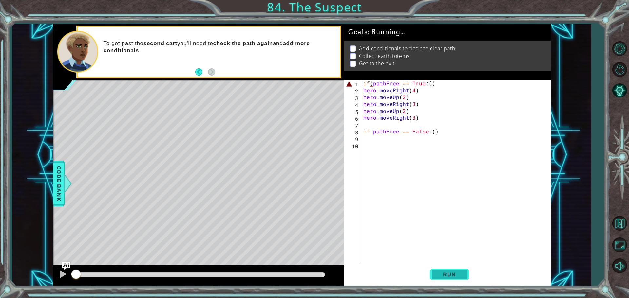
click at [443, 274] on span "Run" at bounding box center [449, 274] width 26 height 7
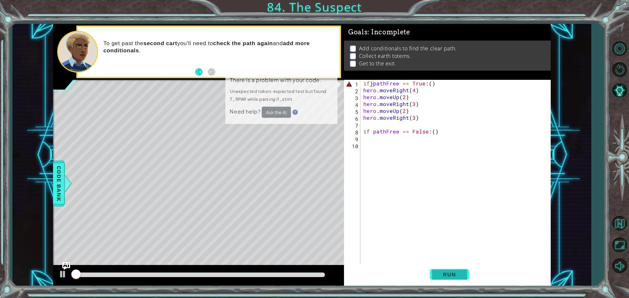
click at [443, 274] on span "Run" at bounding box center [449, 274] width 26 height 7
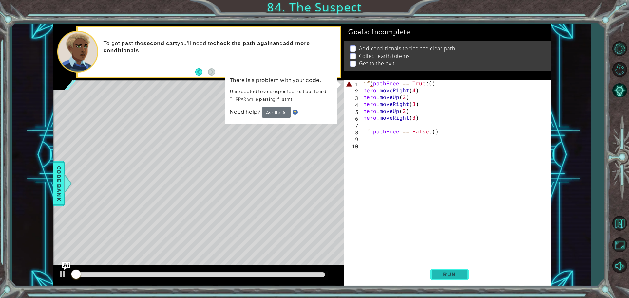
click at [443, 274] on span "Run" at bounding box center [449, 274] width 26 height 7
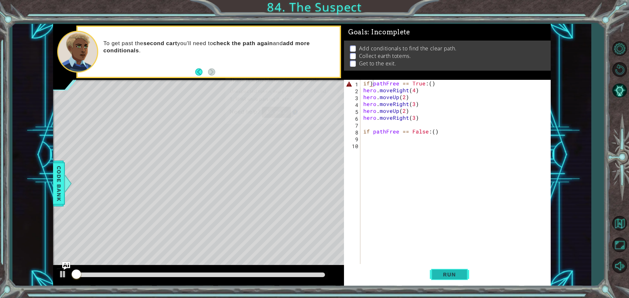
click at [443, 274] on span "Run" at bounding box center [449, 274] width 26 height 7
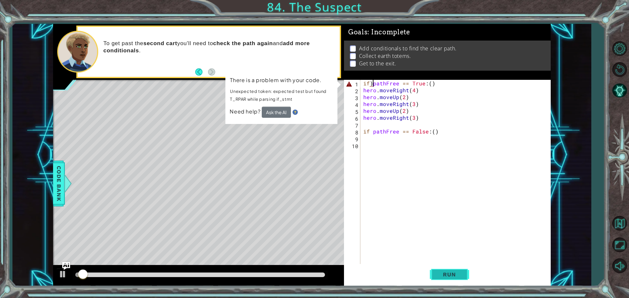
click at [443, 274] on span "Run" at bounding box center [449, 274] width 26 height 7
click at [449, 277] on span "Run" at bounding box center [449, 274] width 26 height 7
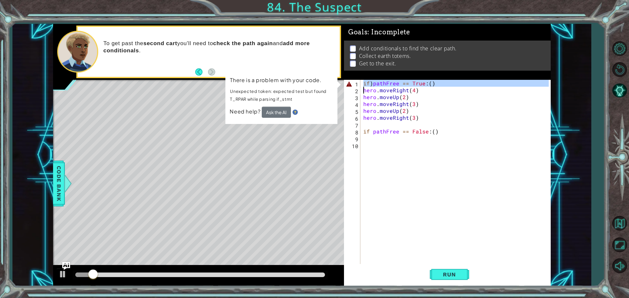
drag, startPoint x: 359, startPoint y: 82, endPoint x: 405, endPoint y: 86, distance: 46.4
click at [405, 86] on div "if)pathFree == True:() 1 2 3 4 5 6 7 8 9 10 if ) pathFree == True : ( ) hero . …" at bounding box center [446, 173] width 205 height 186
type textarea "hero.moveRight(4)"
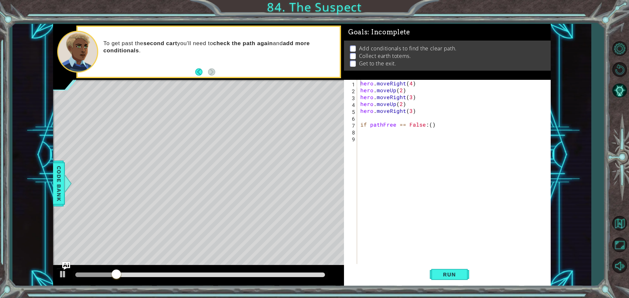
drag, startPoint x: 358, startPoint y: 81, endPoint x: 372, endPoint y: 100, distance: 23.9
click at [385, 132] on div "hero.moveRight(4) 1 2 3 4 5 6 7 8 9 hero . moveRight ( 4 ) hero . moveUp ( 2 ) …" at bounding box center [446, 173] width 205 height 186
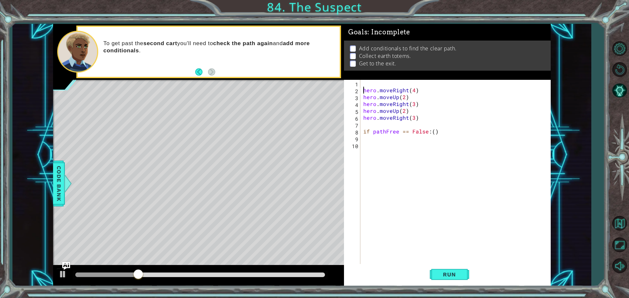
click at [361, 81] on div "hero.moveRight(4) 1 2 3 4 5 6 7 8 9 10 hero . moveRight ( 4 ) hero . moveUp ( 2…" at bounding box center [446, 173] width 205 height 186
click at [363, 80] on div "hero . moveRight ( 4 ) hero . moveUp ( 2 ) hero . moveRight ( 3 ) hero . moveUp…" at bounding box center [457, 179] width 190 height 199
click at [465, 279] on button "Run" at bounding box center [449, 274] width 39 height 21
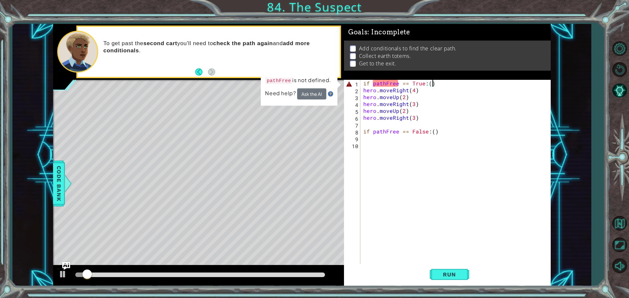
click at [373, 83] on div "if pathFree == True : ( ) hero . moveRight ( 4 ) hero . moveUp ( 2 ) hero . mov…" at bounding box center [457, 179] width 190 height 199
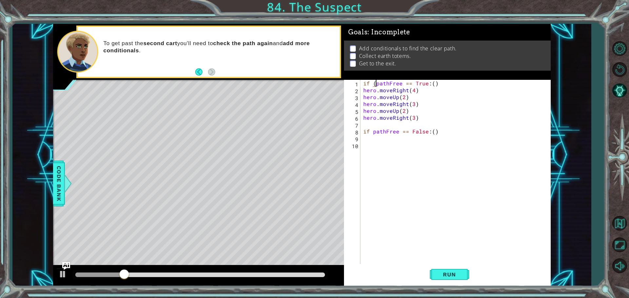
click at [361, 82] on div "if (pathFree == True:() 1 2 3 4 5 6 7 8 9 10 if ( pathFree == True : ( ) hero .…" at bounding box center [446, 173] width 205 height 186
click at [363, 82] on div "if ( pathFree == True : ( ) hero . moveRight ( 4 ) hero . moveUp ( 2 ) hero . m…" at bounding box center [457, 179] width 190 height 199
click at [372, 82] on div "( if ( pathFree == True : ( ) hero . moveRight ( 4 ) hero . moveUp ( 2 ) hero .…" at bounding box center [457, 179] width 190 height 199
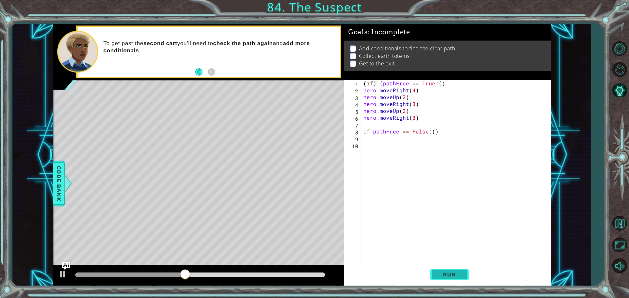
click at [450, 272] on span "Run" at bounding box center [449, 274] width 26 height 7
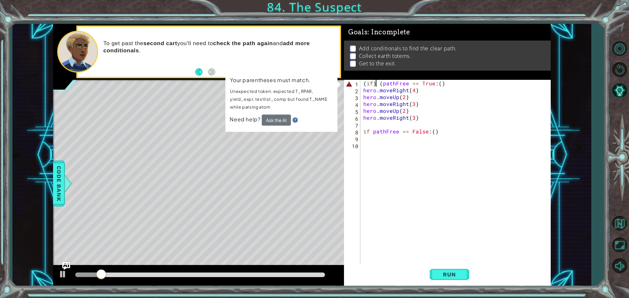
click at [379, 84] on div "( if ) ( pathFree == True : ( ) hero . moveRight ( 4 ) hero . moveUp ( 2 ) hero…" at bounding box center [457, 179] width 190 height 199
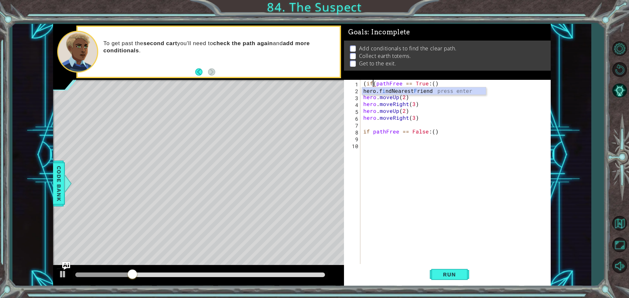
click at [374, 84] on div "( if ( pathFree == True : ( ) hero . moveRight ( 4 ) hero . moveUp ( 2 ) hero .…" at bounding box center [457, 179] width 190 height 199
click at [375, 83] on div "( if ( pathFree == True : ( ) hero . moveRight ( 4 ) hero . moveUp ( 2 ) hero .…" at bounding box center [457, 179] width 190 height 199
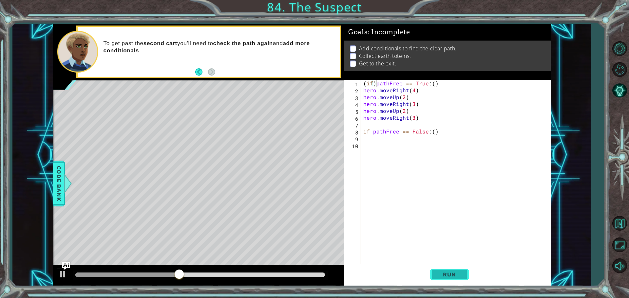
click at [442, 277] on span "Run" at bounding box center [449, 274] width 26 height 7
click at [444, 275] on span "Run" at bounding box center [449, 274] width 26 height 7
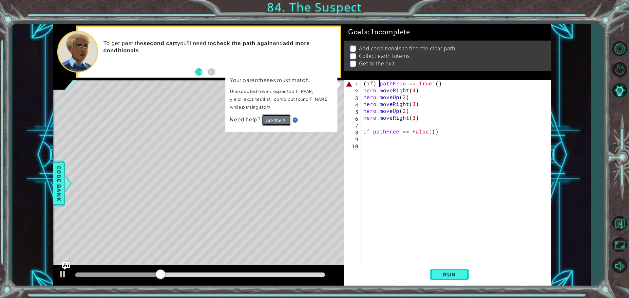
click at [275, 116] on button "Ask the AI" at bounding box center [276, 120] width 29 height 11
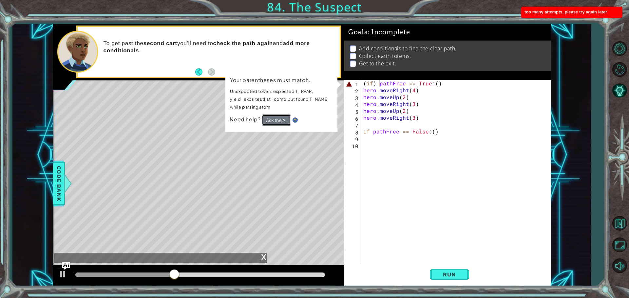
click at [271, 120] on button "Ask the AI" at bounding box center [275, 120] width 29 height 12
click at [271, 120] on button "Ask the AI" at bounding box center [276, 121] width 29 height 12
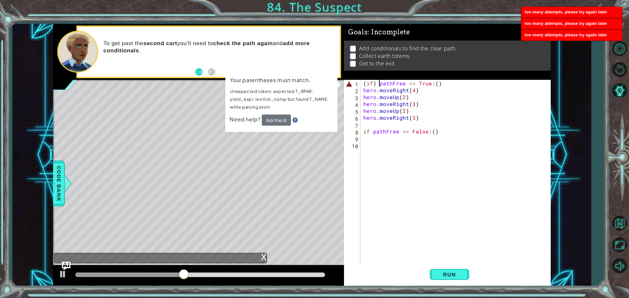
click at [69, 262] on img "Ask AI" at bounding box center [66, 266] width 9 height 9
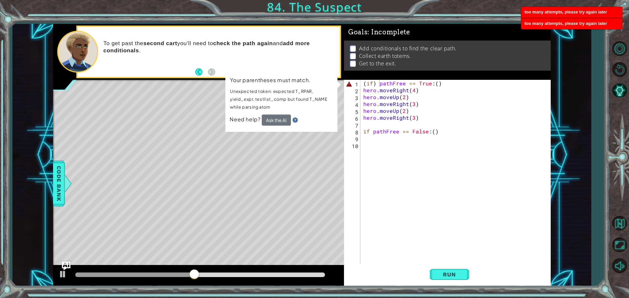
click at [67, 263] on img "Ask AI" at bounding box center [66, 266] width 9 height 9
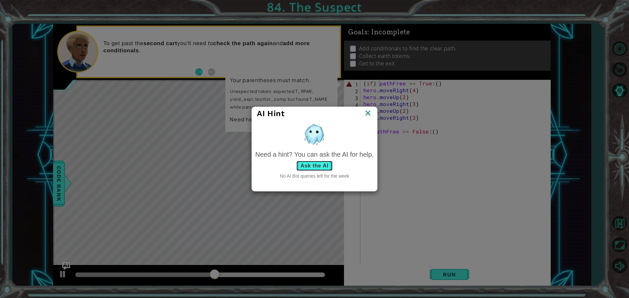
click at [315, 169] on button "Ask the AI" at bounding box center [314, 166] width 36 height 10
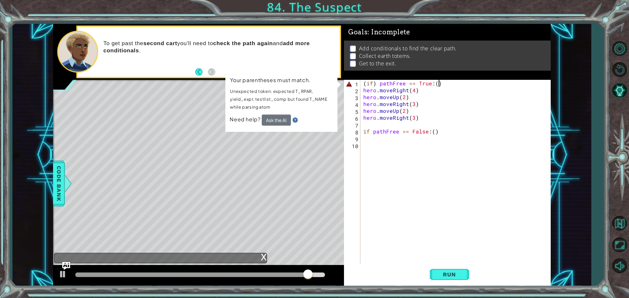
click at [445, 83] on div "( if ) pathFree == True : ( ) hero . moveRight ( 4 ) hero . moveUp ( 2 ) hero .…" at bounding box center [457, 179] width 190 height 199
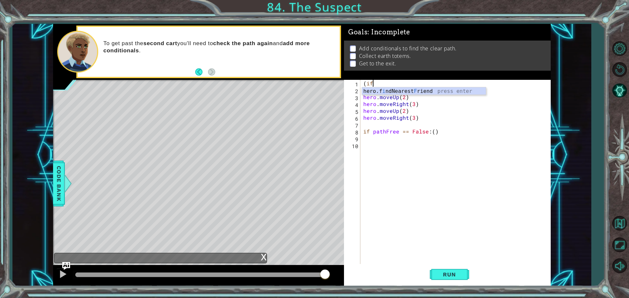
scroll to position [0, 0]
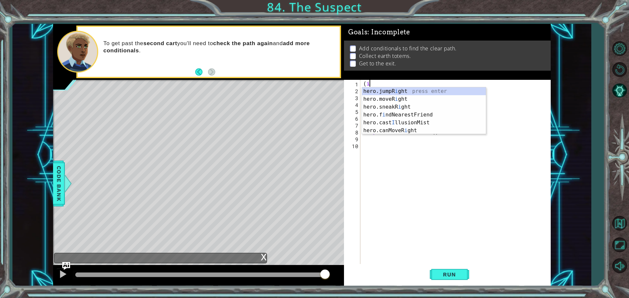
type textarea "("
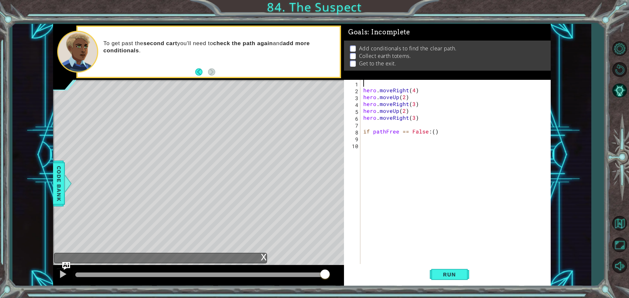
click at [364, 141] on div "hero . moveRight ( 4 ) hero . moveUp ( 2 ) hero . moveRight ( 3 ) hero . moveUp…" at bounding box center [457, 179] width 190 height 199
click at [362, 84] on div "hero . moveRight ( 4 ) hero . moveUp ( 2 ) hero . moveRight ( 3 ) hero . moveUp…" at bounding box center [457, 179] width 190 height 199
type textarea "f"
click at [372, 83] on div "if pathFree == True : ( ) hero . moveRight ( 4 ) hero . moveUp ( 2 ) hero . mov…" at bounding box center [457, 179] width 190 height 199
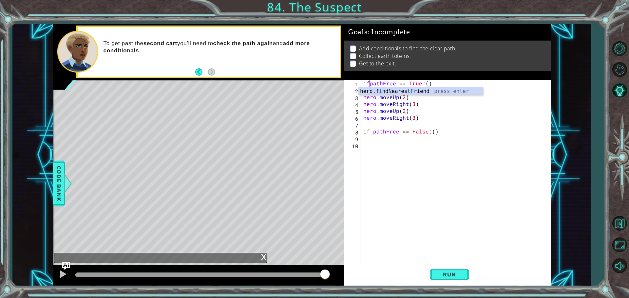
scroll to position [0, 1]
click at [362, 82] on div "if)pathFree == True:() 1 2 3 4 5 6 7 8 9 10 if ) pathFree == True : ( ) hero . …" at bounding box center [446, 173] width 205 height 186
click at [363, 83] on div "if ) pathFree == True : ( ) hero . moveRight ( 4 ) hero . moveUp ( 2 ) hero . m…" at bounding box center [457, 179] width 190 height 199
click at [264, 257] on div "x" at bounding box center [264, 256] width 6 height 7
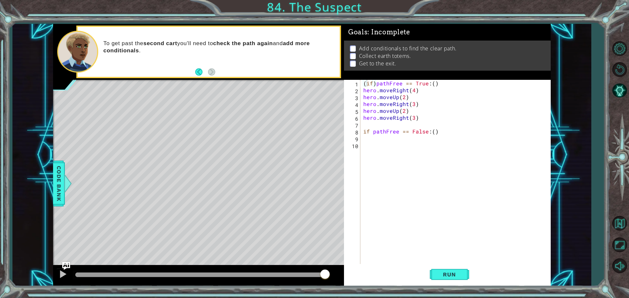
click at [363, 133] on div "( if ) pathFree == True : ( ) hero . moveRight ( 4 ) hero . moveUp ( 2 ) hero .…" at bounding box center [457, 179] width 190 height 199
click at [371, 132] on div "( if ) pathFree == True : ( ) hero . moveRight ( 4 ) hero . moveUp ( 2 ) hero .…" at bounding box center [457, 179] width 190 height 199
click at [373, 131] on div "( if ) pathFree == True : ( ) hero . moveRight ( 4 ) hero . moveUp ( 2 ) hero .…" at bounding box center [457, 179] width 190 height 199
click at [456, 266] on button "Run" at bounding box center [449, 274] width 39 height 21
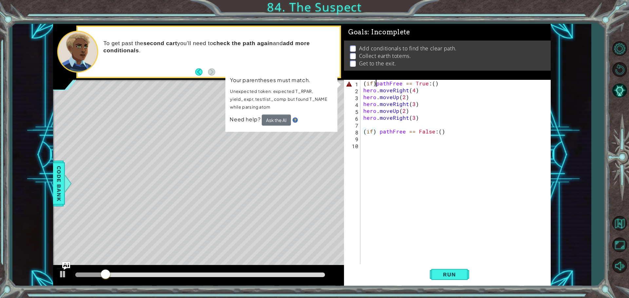
click at [376, 82] on div "( if ) pathFree == True : ( ) hero . moveRight ( 4 ) hero . moveUp ( 2 ) hero .…" at bounding box center [457, 179] width 190 height 199
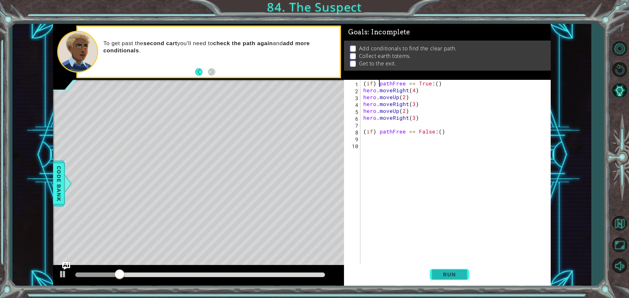
click at [450, 268] on button "Run" at bounding box center [449, 274] width 39 height 21
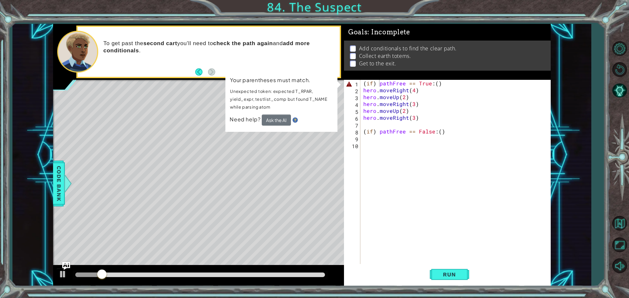
click at [291, 119] on div "Need help? Ask the AI" at bounding box center [280, 120] width 103 height 11
click at [293, 120] on img at bounding box center [294, 120] width 5 height 5
click at [294, 121] on img at bounding box center [294, 120] width 5 height 5
click at [277, 119] on button "Ask the AI" at bounding box center [276, 120] width 29 height 11
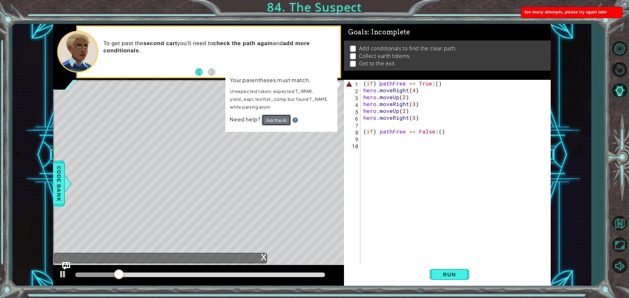
click at [277, 119] on button "Ask the AI" at bounding box center [276, 120] width 29 height 11
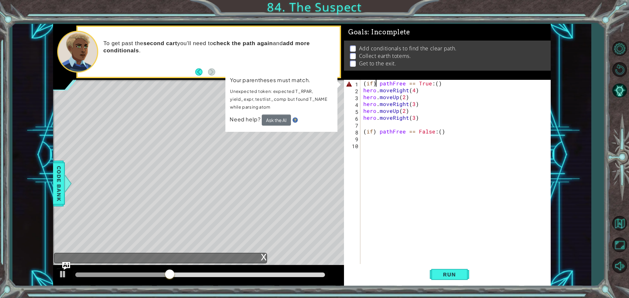
click at [375, 81] on div "( if ) pathFree == True : ( ) hero . moveRight ( 4 ) hero . moveUp ( 2 ) hero .…" at bounding box center [457, 179] width 190 height 199
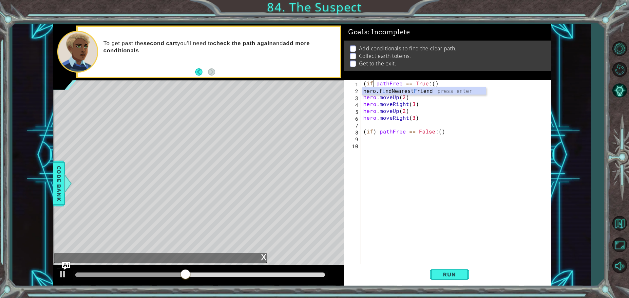
click at [364, 84] on div "( if pathFree == True : ( ) hero . moveRight ( 4 ) hero . moveUp ( 2 ) hero . m…" at bounding box center [457, 179] width 190 height 199
click at [365, 83] on div "( if pathFree == True : ( ) hero . moveRight ( 4 ) hero . moveUp ( 2 ) hero . m…" at bounding box center [457, 179] width 190 height 199
click at [364, 133] on div "if pathFree == True : ( ) hero . moveRight ( 4 ) hero . moveUp ( 2 ) hero . mov…" at bounding box center [457, 179] width 190 height 199
click at [366, 132] on div "if pathFree == True : ( ) hero . moveRight ( 4 ) hero . moveUp ( 2 ) hero . mov…" at bounding box center [457, 179] width 190 height 199
click at [373, 131] on div "if pathFree == True : ( ) hero . moveRight ( 4 ) hero . moveUp ( 2 ) hero . mov…" at bounding box center [457, 179] width 190 height 199
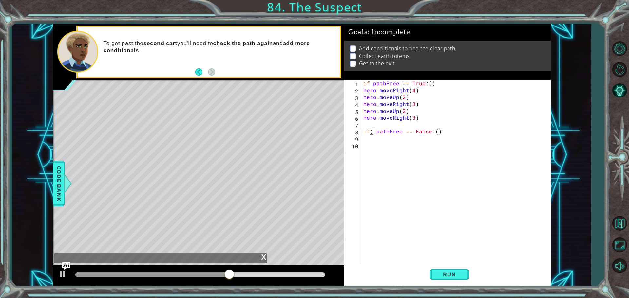
type textarea "if pathFree == False:()"
click at [365, 183] on div "if pathFree == True : ( ) hero . moveRight ( 4 ) hero . moveUp ( 2 ) hero . mov…" at bounding box center [457, 179] width 190 height 199
click at [449, 275] on span "Run" at bounding box center [449, 274] width 26 height 7
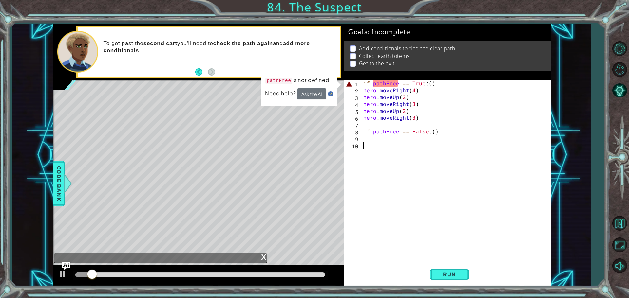
click at [361, 89] on div "1 2 3 4 5 6 7 8 9 10 if pathFree == True : ( ) hero . moveRight ( 4 ) hero . mo…" at bounding box center [446, 173] width 205 height 186
click at [364, 90] on div "if pathFree == True : ( ) hero . moveRight ( 4 ) hero . moveUp ( 2 ) hero . mov…" at bounding box center [457, 179] width 190 height 199
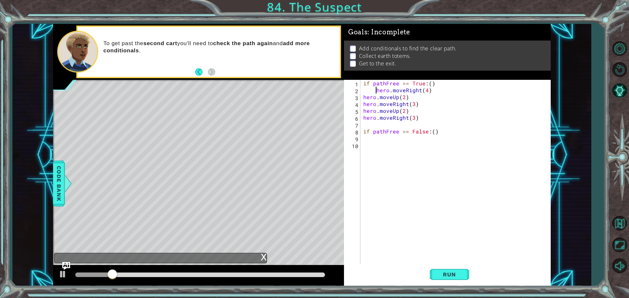
click at [363, 99] on div "if pathFree == True : ( ) hero . moveRight ( 4 ) hero . moveUp ( 2 ) hero . mov…" at bounding box center [457, 179] width 190 height 199
click at [361, 104] on div "hero.moveUp(2) 1 2 3 4 5 6 7 8 9 10 if pathFree == True : ( ) hero . moveRight …" at bounding box center [446, 173] width 205 height 186
click at [363, 103] on div "if pathFree == True : ( ) hero . moveRight ( 4 ) hero . moveUp ( 2 ) hero . mov…" at bounding box center [457, 179] width 190 height 199
click at [362, 110] on div "if pathFree == True : ( ) hero . moveRight ( 4 ) hero . moveUp ( 2 ) hero . mov…" at bounding box center [457, 179] width 190 height 199
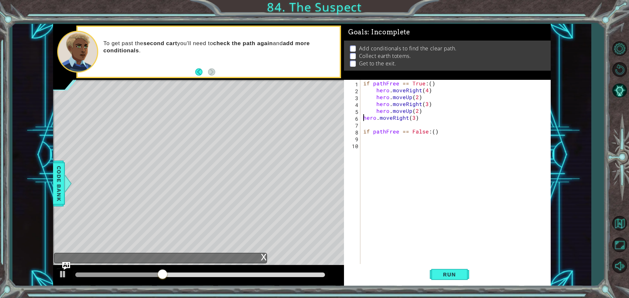
click at [362, 116] on div "if pathFree == True : ( ) hero . moveRight ( 4 ) hero . moveUp ( 2 ) hero . mov…" at bounding box center [457, 179] width 190 height 199
click at [447, 271] on span "Run" at bounding box center [449, 274] width 26 height 7
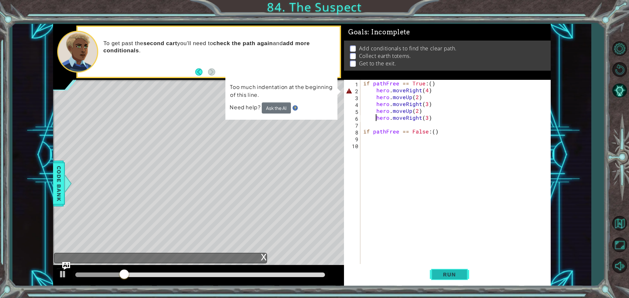
click at [439, 279] on button "Run" at bounding box center [449, 274] width 39 height 21
click at [440, 279] on button "Run" at bounding box center [449, 274] width 39 height 21
click at [295, 108] on img at bounding box center [294, 107] width 5 height 5
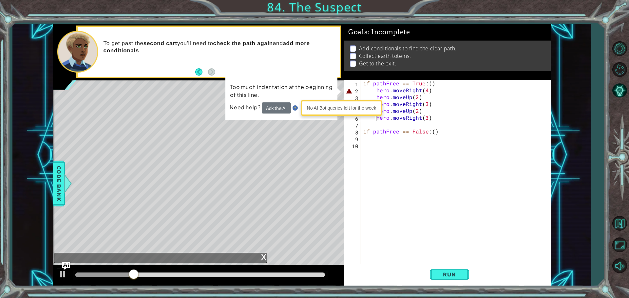
click at [295, 108] on img at bounding box center [294, 108] width 5 height 5
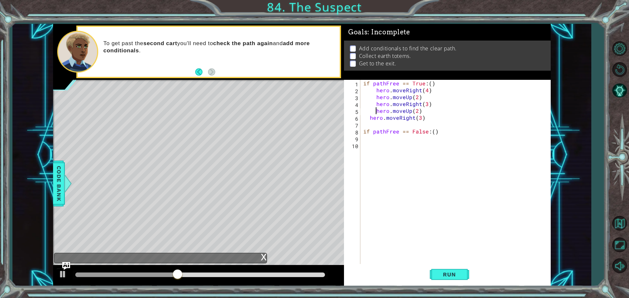
click at [375, 112] on div "if pathFree == True : ( ) hero . moveRight ( 4 ) hero . moveUp ( 2 ) hero . mov…" at bounding box center [457, 179] width 190 height 199
click at [374, 102] on div "if pathFree == True : ( ) hero . moveRight ( 4 ) hero . moveUp ( 2 ) hero . mov…" at bounding box center [457, 179] width 190 height 199
click at [375, 103] on div "if pathFree == True : ( ) hero . moveRight ( 4 ) hero . moveUp ( 2 ) hero . mov…" at bounding box center [457, 179] width 190 height 199
click at [376, 97] on div "if pathFree == True : ( ) hero . moveRight ( 4 ) hero . moveUp ( 2 ) hero . mov…" at bounding box center [457, 179] width 190 height 199
click at [376, 89] on div "if pathFree == True : ( ) hero . moveRight ( 4 ) hero . moveUp ( 2 ) hero . mov…" at bounding box center [457, 179] width 190 height 199
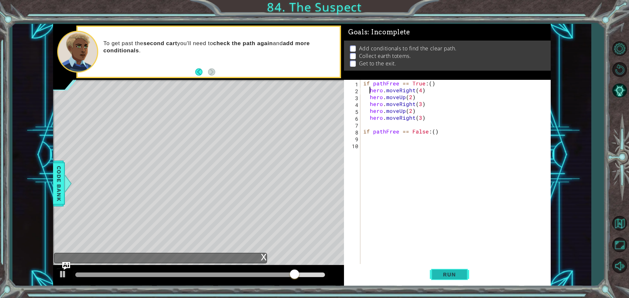
click at [435, 278] on button "Run" at bounding box center [449, 274] width 39 height 21
click at [369, 96] on div "if pathFree == True : ( ) hero . moveRight ( 4 ) hero . moveUp ( 2 ) hero . mov…" at bounding box center [457, 179] width 190 height 199
click at [368, 104] on div "if pathFree == True : ( ) hero . moveRight ( 4 ) hero . moveUp ( 2 ) hero . mov…" at bounding box center [457, 179] width 190 height 199
click at [368, 112] on div "if pathFree == True : ( ) hero . moveRight ( 4 ) hero . moveUp ( 2 ) hero . mov…" at bounding box center [457, 179] width 190 height 199
click at [368, 118] on div "if pathFree == True : ( ) hero . moveRight ( 4 ) hero . moveUp ( 2 ) hero . mov…" at bounding box center [457, 179] width 190 height 199
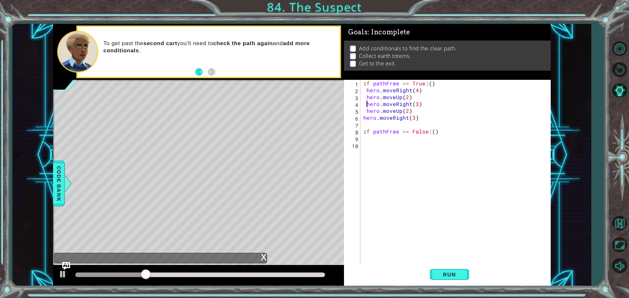
click at [366, 107] on div "if pathFree == True : ( ) hero . moveRight ( 4 ) hero . moveUp ( 2 ) hero . mov…" at bounding box center [457, 179] width 190 height 199
click at [366, 110] on div "if pathFree == True : ( ) hero . moveRight ( 4 ) hero . moveUp ( 2 ) hero . mov…" at bounding box center [457, 179] width 190 height 199
click at [366, 98] on div "if pathFree == True : ( ) hero . moveRight ( 4 ) hero . moveUp ( 2 ) hero . mov…" at bounding box center [457, 179] width 190 height 199
click at [366, 90] on div "if pathFree == True : ( ) hero . moveRight ( 4 ) hero . moveUp ( 2 ) hero . mov…" at bounding box center [457, 179] width 190 height 199
click at [456, 270] on button "Run" at bounding box center [449, 274] width 39 height 21
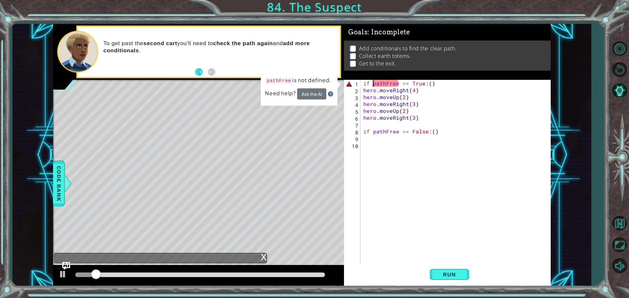
click at [372, 81] on div "if pathFree == True : ( ) hero . moveRight ( 4 ) hero . moveUp ( 2 ) hero . mov…" at bounding box center [457, 179] width 190 height 199
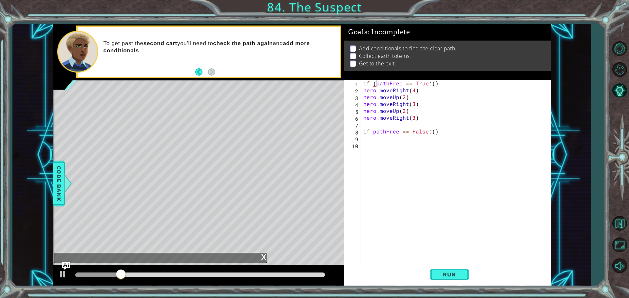
click at [400, 82] on div "if ( pathFree == True : ( ) hero . moveRight ( 4 ) hero . moveUp ( 2 ) hero . m…" at bounding box center [457, 179] width 190 height 199
click at [445, 270] on button "Run" at bounding box center [449, 274] width 39 height 21
click at [411, 93] on div "pathFree press enter" at bounding box center [433, 99] width 124 height 24
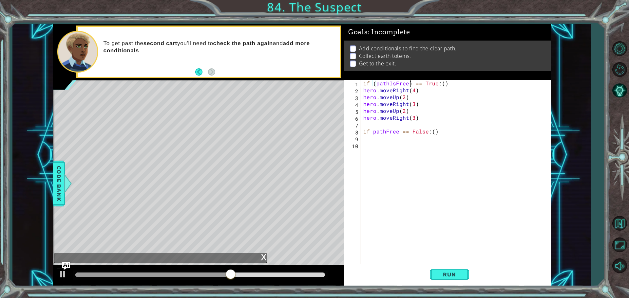
scroll to position [0, 3]
click at [448, 271] on button "Run" at bounding box center [449, 274] width 39 height 21
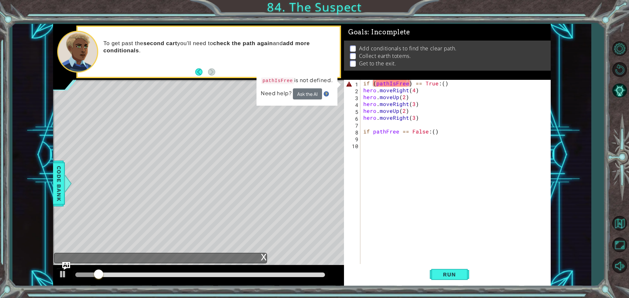
click at [193, 71] on div "To get past the second cart you'll need to check the path again and add more co…" at bounding box center [209, 52] width 262 height 50
click at [197, 70] on button "Back" at bounding box center [201, 71] width 13 height 7
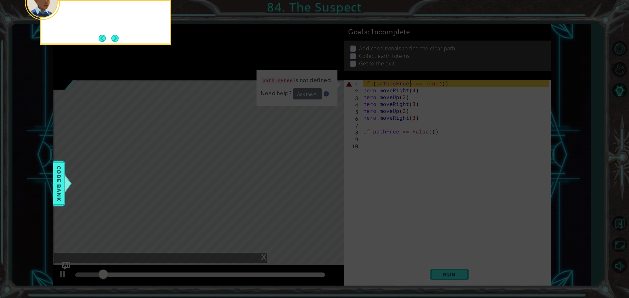
click at [197, 70] on icon at bounding box center [314, 149] width 629 height 298
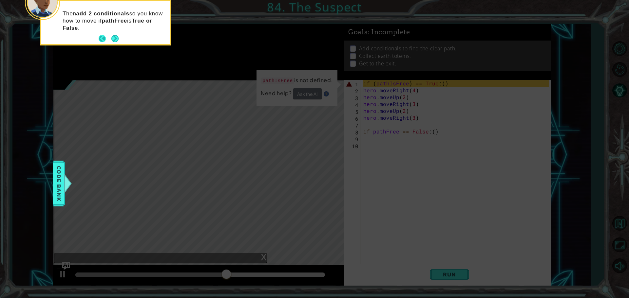
click at [104, 38] on button "Back" at bounding box center [105, 38] width 13 height 7
click at [102, 37] on button "Back" at bounding box center [105, 38] width 13 height 7
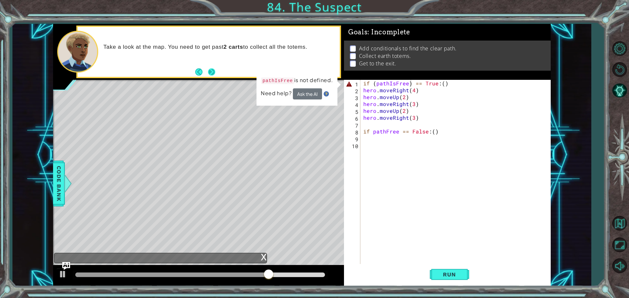
click at [211, 74] on button "Next" at bounding box center [212, 72] width 8 height 8
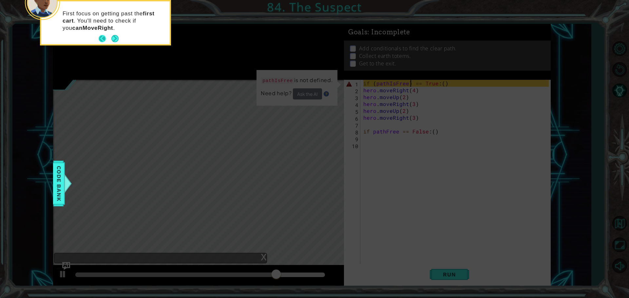
click at [103, 38] on button "Back" at bounding box center [105, 38] width 13 height 7
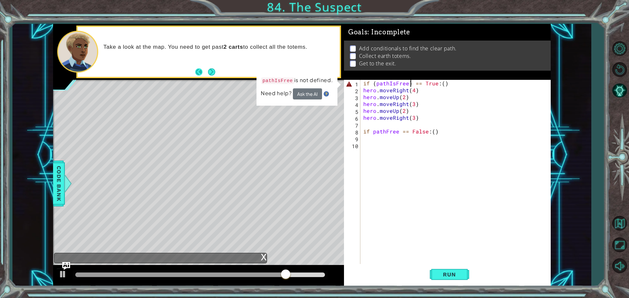
click at [202, 74] on button "Back" at bounding box center [201, 71] width 13 height 7
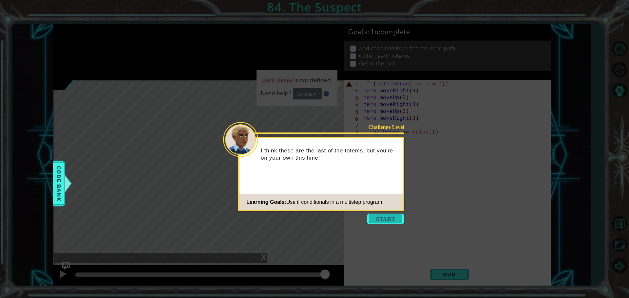
click at [390, 216] on button "Start" at bounding box center [385, 219] width 37 height 10
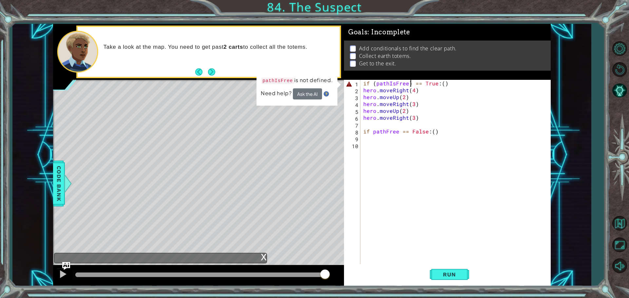
click at [211, 70] on button "Next" at bounding box center [211, 71] width 11 height 11
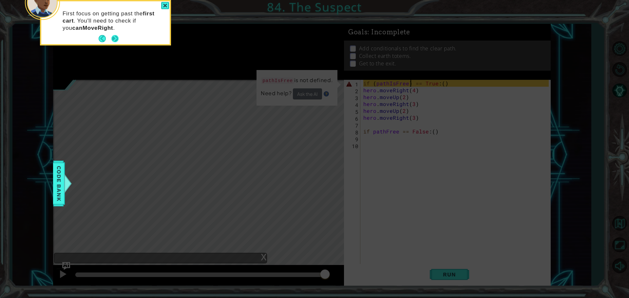
click at [117, 39] on button "Next" at bounding box center [115, 39] width 10 height 10
click at [115, 38] on button "Next" at bounding box center [115, 39] width 8 height 8
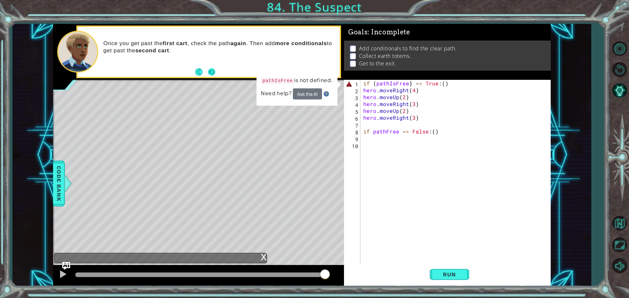
click at [215, 76] on button "Next" at bounding box center [211, 71] width 9 height 9
click at [264, 256] on div "x" at bounding box center [264, 256] width 6 height 7
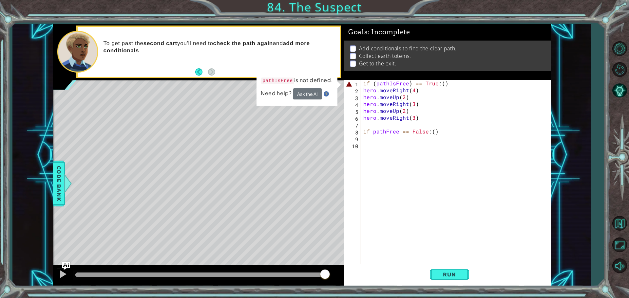
click at [394, 84] on div "if ( pathIsFree ) == True : ( ) hero . moveRight ( 4 ) hero . moveUp ( 2 ) hero…" at bounding box center [457, 179] width 190 height 199
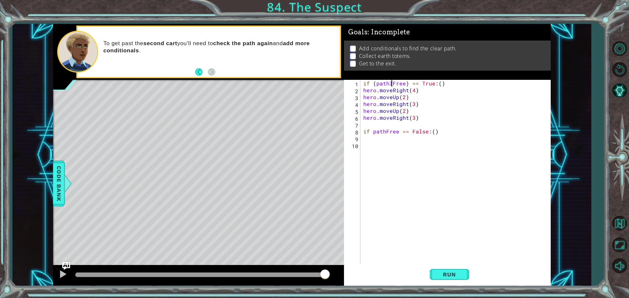
type textarea "if (pathFree) == True:()"
click at [463, 184] on div "if ( pathFree ) == True : ( ) hero . moveRight ( 4 ) hero . moveUp ( 2 ) hero .…" at bounding box center [457, 179] width 190 height 199
click at [403, 82] on div "if ( pathFree ) == True : ( ) hero . moveRight ( 4 ) hero . moveUp ( 2 ) hero .…" at bounding box center [457, 179] width 190 height 199
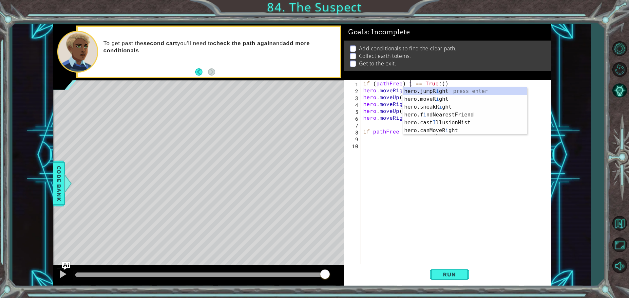
scroll to position [0, 3]
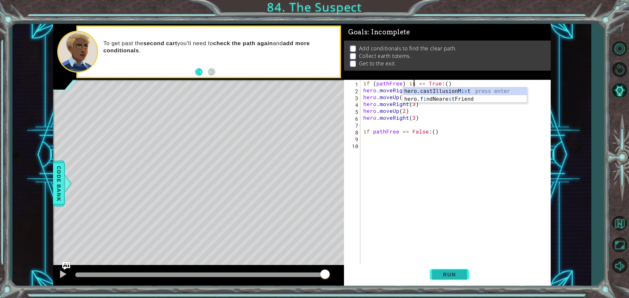
click at [455, 269] on button "Run" at bounding box center [449, 274] width 39 height 21
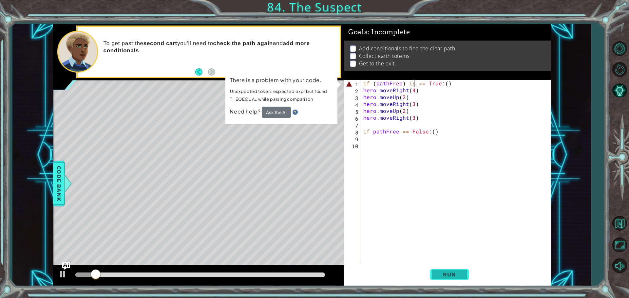
click at [453, 282] on button "Run" at bounding box center [449, 274] width 39 height 21
click at [443, 268] on button "Run" at bounding box center [449, 274] width 39 height 21
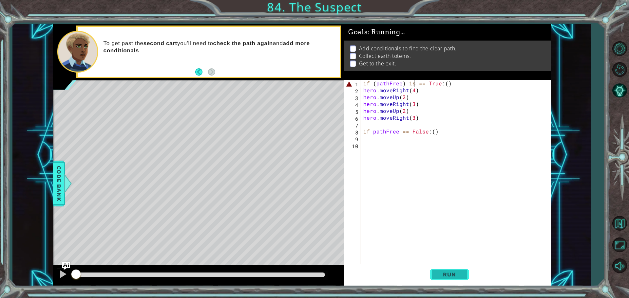
click at [443, 268] on button "Run" at bounding box center [449, 274] width 39 height 21
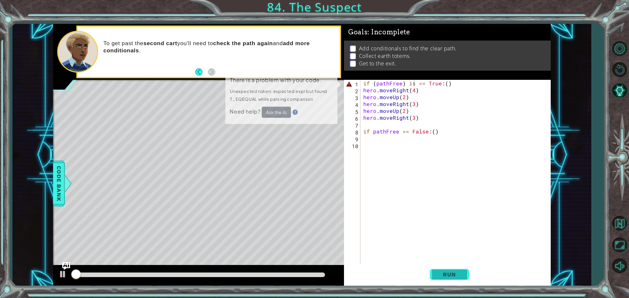
click at [443, 268] on button "Run" at bounding box center [449, 274] width 39 height 21
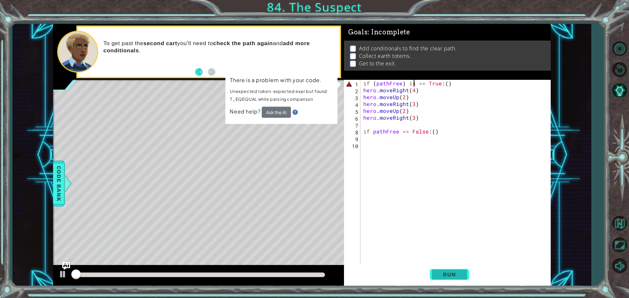
click at [443, 268] on button "Run" at bounding box center [449, 274] width 39 height 21
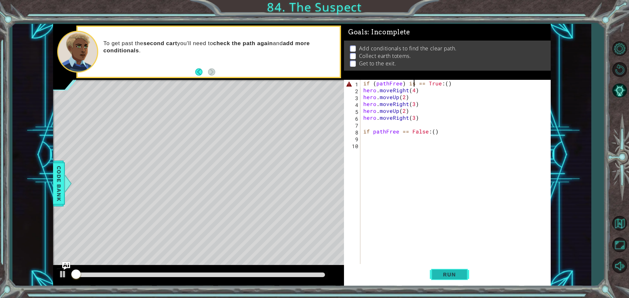
click at [443, 268] on button "Run" at bounding box center [449, 274] width 39 height 21
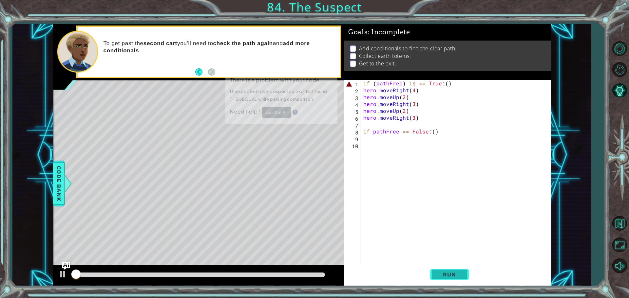
click at [443, 268] on button "Run" at bounding box center [449, 274] width 39 height 21
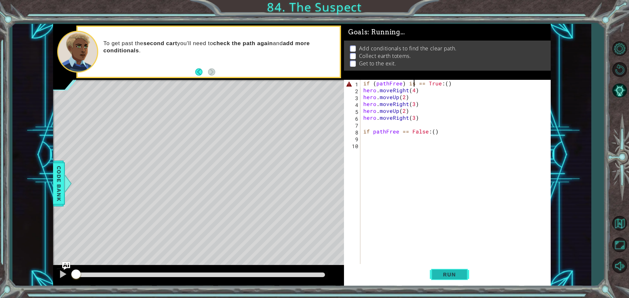
click at [443, 268] on button "Run" at bounding box center [449, 274] width 39 height 21
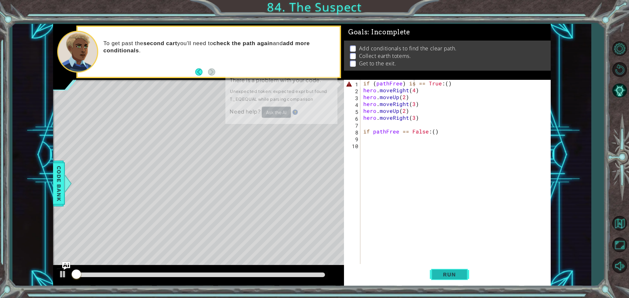
click at [443, 268] on button "Run" at bounding box center [449, 274] width 39 height 21
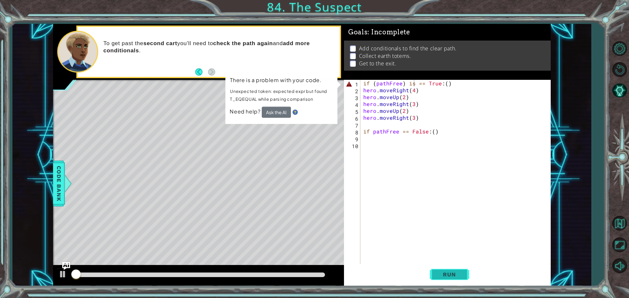
click at [443, 268] on button "Run" at bounding box center [449, 274] width 39 height 21
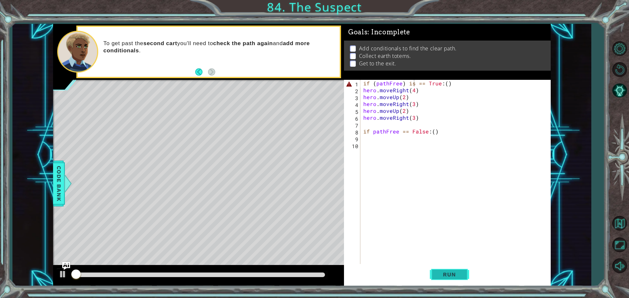
click at [443, 268] on button "Run" at bounding box center [449, 274] width 39 height 21
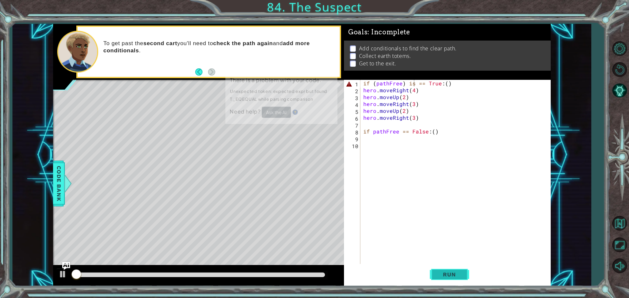
click at [443, 268] on button "Run" at bounding box center [449, 274] width 39 height 21
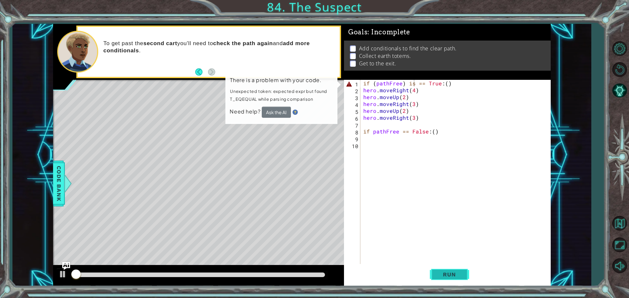
click at [443, 268] on button "Run" at bounding box center [449, 274] width 39 height 21
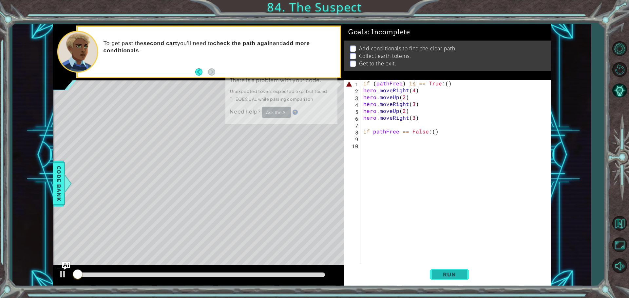
click at [444, 268] on button "Run" at bounding box center [449, 274] width 39 height 21
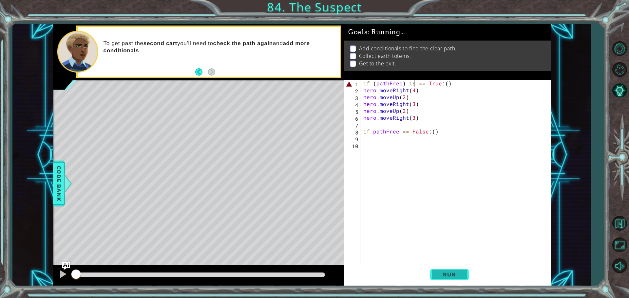
click at [444, 268] on button "Run" at bounding box center [449, 274] width 39 height 21
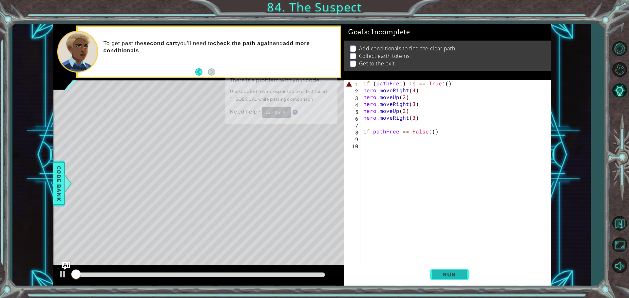
click at [444, 268] on button "Run" at bounding box center [449, 274] width 39 height 21
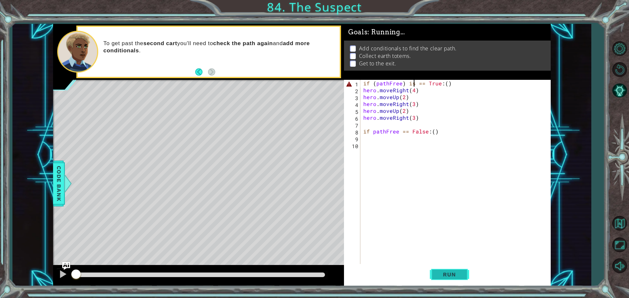
click at [444, 268] on button "Run" at bounding box center [449, 274] width 39 height 21
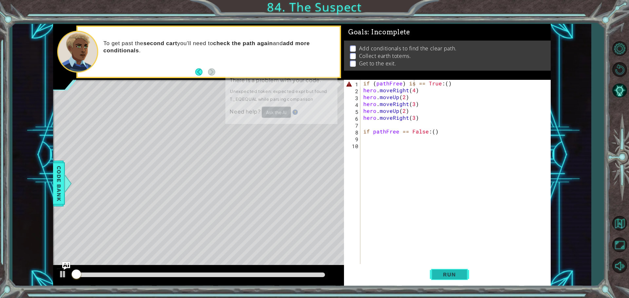
click at [444, 268] on button "Run" at bounding box center [449, 274] width 39 height 21
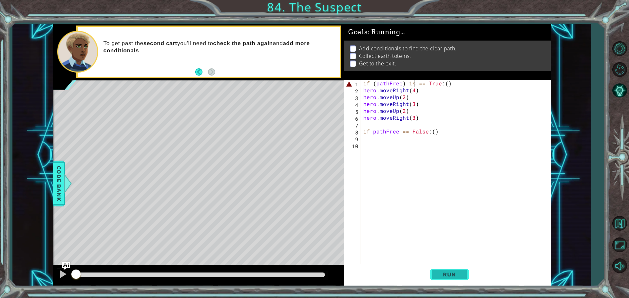
click at [444, 268] on button "Run" at bounding box center [449, 274] width 39 height 21
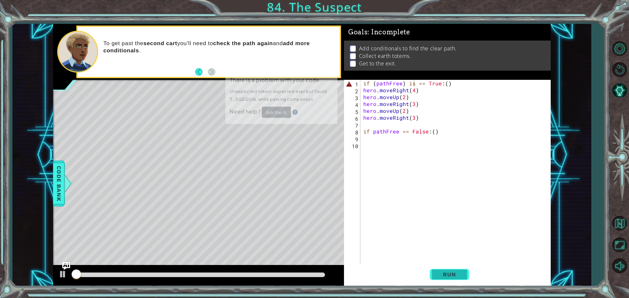
click at [444, 268] on button "Run" at bounding box center [449, 274] width 39 height 21
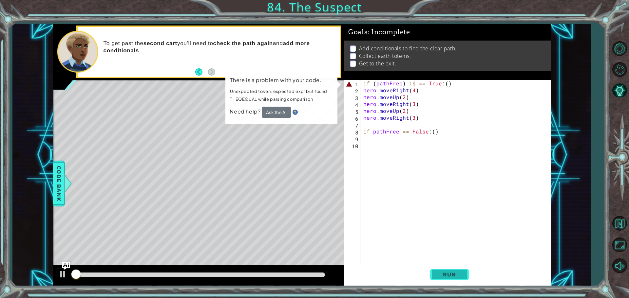
click at [444, 268] on button "Run" at bounding box center [449, 274] width 39 height 21
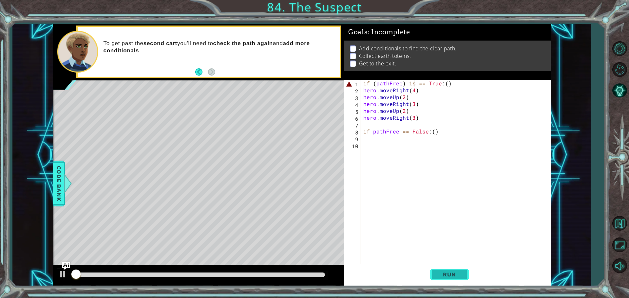
click at [444, 268] on button "Run" at bounding box center [449, 274] width 39 height 21
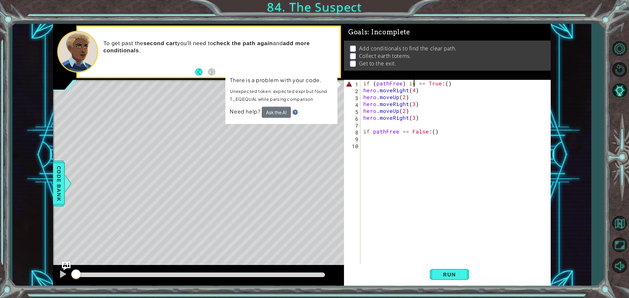
drag, startPoint x: 84, startPoint y: 270, endPoint x: 65, endPoint y: 269, distance: 18.4
click at [65, 269] on div "1 ההההההההההההההההההההההההההההההההההההההההההההההההההההההההההההההההההההההההההההה…" at bounding box center [301, 155] width 497 height 263
click at [55, 271] on div at bounding box center [198, 275] width 291 height 21
click at [61, 270] on div at bounding box center [63, 274] width 9 height 9
click at [74, 274] on div at bounding box center [200, 275] width 255 height 9
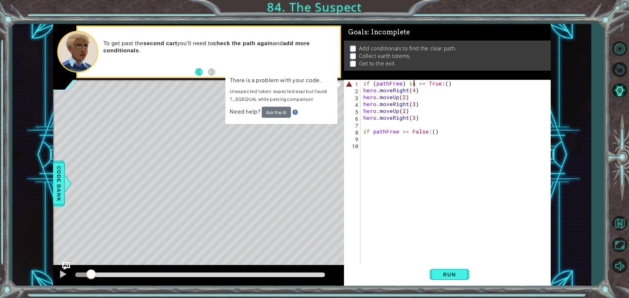
click at [77, 274] on div at bounding box center [83, 275] width 16 height 5
click at [369, 131] on div "if ( pathFree ) is == True : ( ) hero . moveRight ( 4 ) hero . moveUp ( 2 ) her…" at bounding box center [457, 179] width 190 height 199
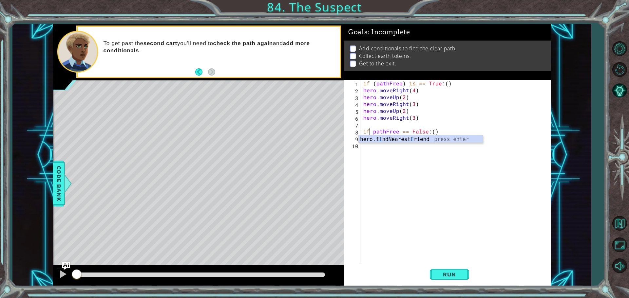
click at [506, 118] on div "if ( pathFree ) is == True : ( ) hero . moveRight ( 4 ) hero . moveUp ( 2 ) her…" at bounding box center [457, 179] width 190 height 199
type textarea "hero.moveRight(3)"
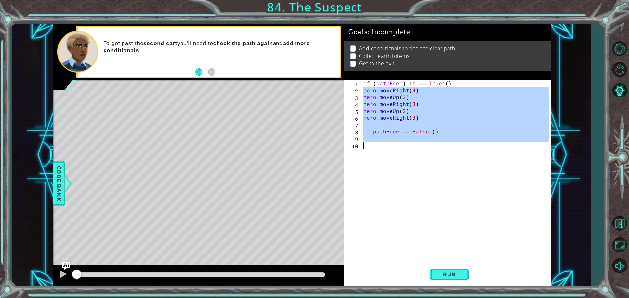
drag, startPoint x: 359, startPoint y: 89, endPoint x: 354, endPoint y: 163, distance: 74.5
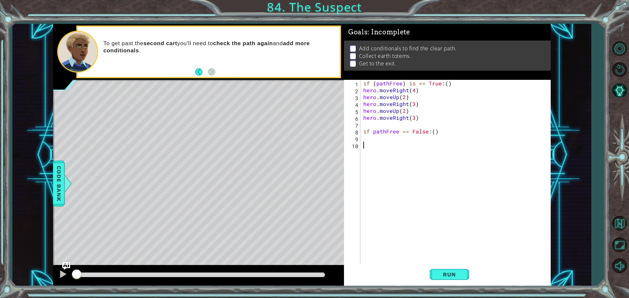
click at [371, 83] on div "if ( pathFree ) is == True : ( ) hero . moveRight ( 4 ) hero . moveUp ( 2 ) her…" at bounding box center [457, 179] width 190 height 199
click at [363, 82] on div "if ( pathFree ) is == True : ( ) hero . moveRight ( 4 ) hero . moveUp ( 2 ) her…" at bounding box center [457, 179] width 190 height 199
click at [372, 132] on div "if ( pathFree ) is == True : ( ) hero . moveRight ( 4 ) hero . moveUp ( 2 ) her…" at bounding box center [457, 179] width 190 height 199
click at [363, 131] on div "if ( pathFree ) is == True : ( ) hero . moveRight ( 4 ) hero . moveUp ( 2 ) her…" at bounding box center [457, 179] width 190 height 199
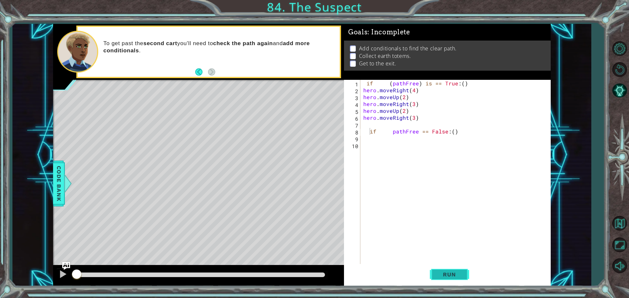
click at [456, 271] on button "Run" at bounding box center [449, 274] width 39 height 21
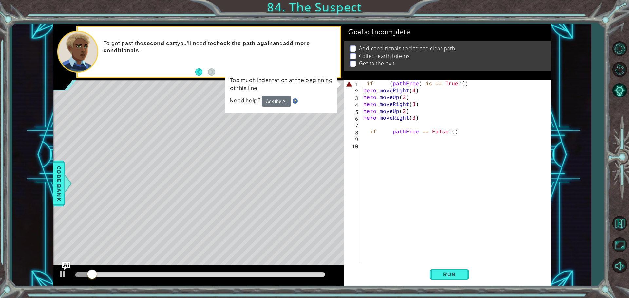
click at [387, 82] on div "if ( pathFree ) is == True : ( ) hero . moveRight ( 4 ) hero . moveUp ( 2 ) her…" at bounding box center [457, 179] width 190 height 199
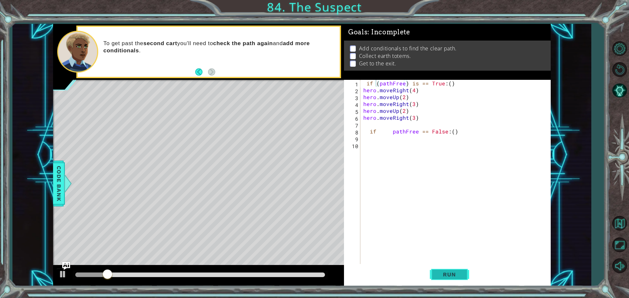
click at [444, 274] on span "Run" at bounding box center [449, 274] width 26 height 7
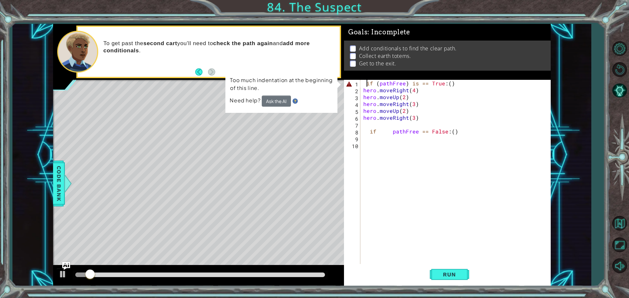
click at [365, 84] on div "if ( pathFree ) is == True : ( ) hero . moveRight ( 4 ) hero . moveUp ( 2 ) her…" at bounding box center [457, 179] width 190 height 199
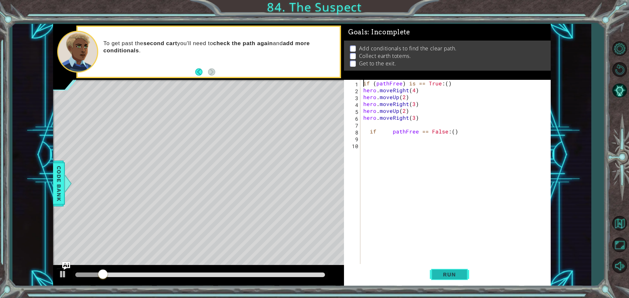
click at [443, 275] on span "Run" at bounding box center [449, 274] width 26 height 7
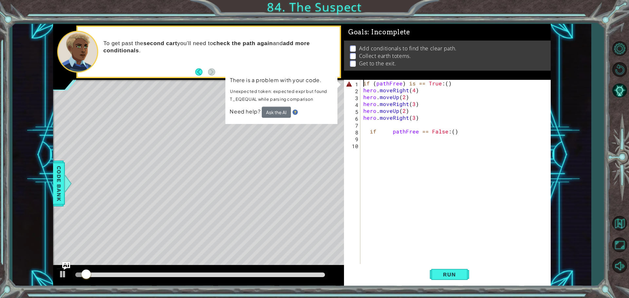
click at [408, 82] on div "if ( pathFree ) is == True : ( ) hero . moveRight ( 4 ) hero . moveUp ( 2 ) her…" at bounding box center [457, 179] width 190 height 199
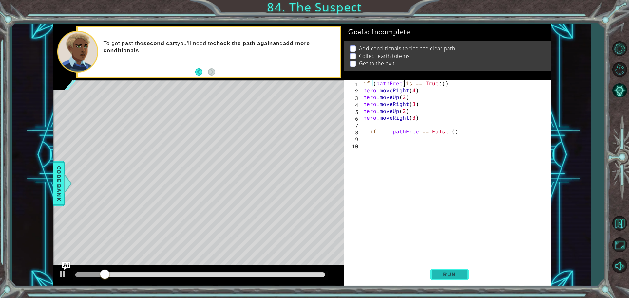
click at [448, 281] on button "Run" at bounding box center [449, 274] width 39 height 21
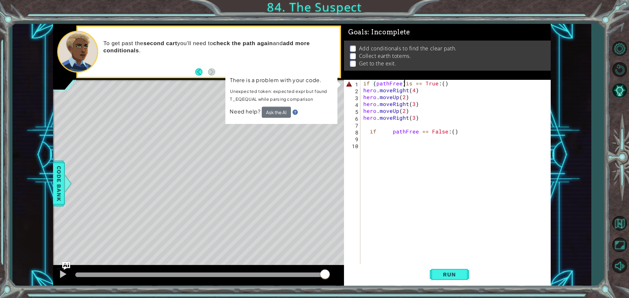
click at [468, 86] on div "if ( pathFree ) is == True : ( ) hero . moveRight ( 4 ) hero . moveUp ( 2 ) her…" at bounding box center [457, 179] width 190 height 199
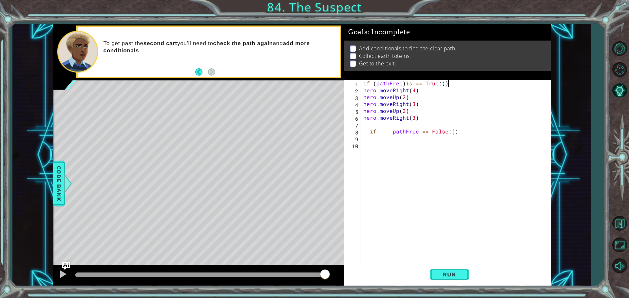
click at [363, 118] on div "if ( pathFree ) is == True : ( ) hero . moveRight ( 4 ) hero . moveUp ( 2 ) her…" at bounding box center [457, 179] width 190 height 199
click at [363, 108] on div "if ( pathFree ) is == True : ( ) hero . moveRight ( 4 ) hero . moveUp ( 2 ) her…" at bounding box center [457, 179] width 190 height 199
click at [363, 104] on div "if ( pathFree ) is == True : ( ) hero . moveRight ( 4 ) hero . moveUp ( 2 ) her…" at bounding box center [457, 179] width 190 height 199
click at [362, 95] on div "if ( pathFree ) is == True : ( ) hero . moveRight ( 4 ) hero . moveUp ( 2 ) her…" at bounding box center [457, 179] width 190 height 199
click at [362, 91] on div "if ( pathFree ) is == True : ( ) hero . moveRight ( 4 ) hero . moveUp ( 2 ) her…" at bounding box center [457, 179] width 190 height 199
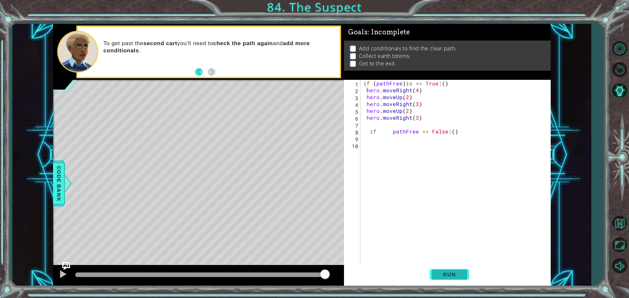
click at [463, 276] on button "Run" at bounding box center [449, 274] width 39 height 21
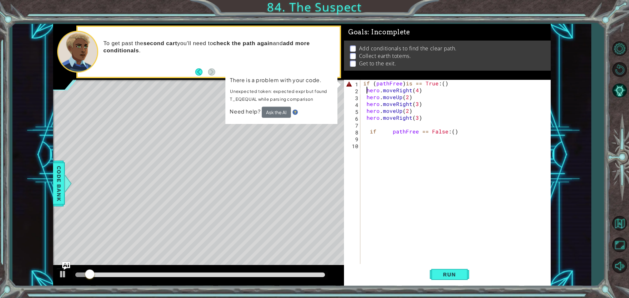
click at [375, 82] on div "if ( pathFree ) is == True : ( ) hero . moveRight ( 4 ) hero . moveUp ( 2 ) her…" at bounding box center [457, 179] width 190 height 199
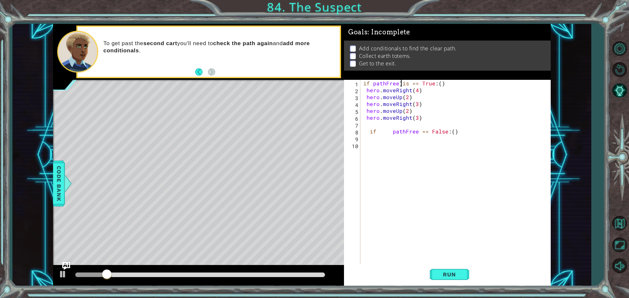
drag, startPoint x: 401, startPoint y: 83, endPoint x: 403, endPoint y: 86, distance: 4.2
click at [401, 83] on div "if pathFree ) is == True : ( ) hero . moveRight ( 4 ) hero . moveUp ( 2 ) hero …" at bounding box center [457, 179] width 190 height 199
click at [364, 83] on div "if pathFree is == True : ( ) hero . moveRight ( 4 ) hero . moveUp ( 2 ) hero . …" at bounding box center [457, 179] width 190 height 199
click at [370, 130] on div "if pathFree is == True : ( ) hero . moveRight ( 4 ) hero . moveUp ( 2 ) hero . …" at bounding box center [457, 179] width 190 height 199
click at [385, 132] on div "if pathFree is == True : ( ) hero . moveRight ( 4 ) hero . moveUp ( 2 ) hero . …" at bounding box center [457, 179] width 190 height 199
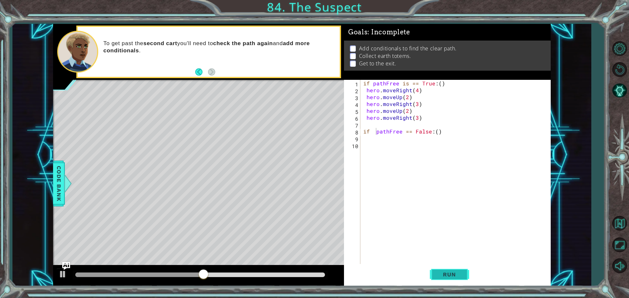
click at [459, 277] on span "Run" at bounding box center [449, 274] width 26 height 7
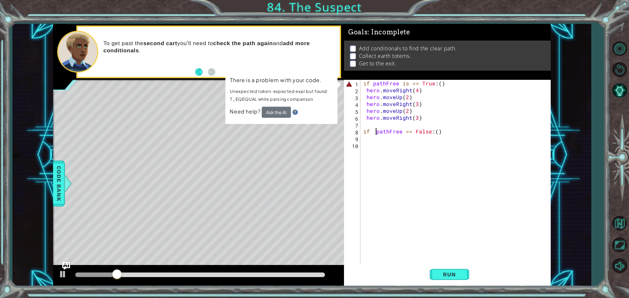
click at [296, 114] on img at bounding box center [294, 112] width 5 height 5
click at [293, 110] on img at bounding box center [294, 112] width 5 height 5
drag, startPoint x: 441, startPoint y: 83, endPoint x: 354, endPoint y: 82, distance: 86.8
click at [354, 82] on div "if pathFree == False:() 1 2 3 4 5 6 7 8 9 10 if pathFree is == True : ( ) hero …" at bounding box center [446, 173] width 205 height 186
type textarea "if pathFree is == True:()"
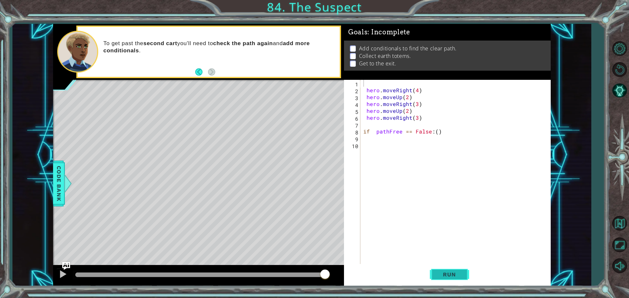
click at [449, 267] on button "Run" at bounding box center [449, 274] width 39 height 21
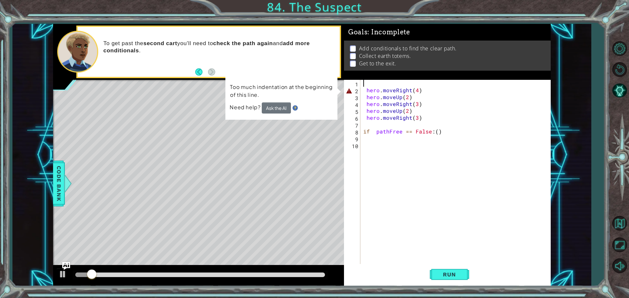
click at [369, 88] on div "hero . moveRight ( 4 ) hero . moveUp ( 2 ) hero . moveRight ( 3 ) hero . moveUp…" at bounding box center [457, 179] width 190 height 199
click at [366, 89] on div "hero . moveRight ( 4 ) hero . moveUp ( 2 ) hero . moveRight ( 3 ) hero . moveUp…" at bounding box center [457, 179] width 190 height 199
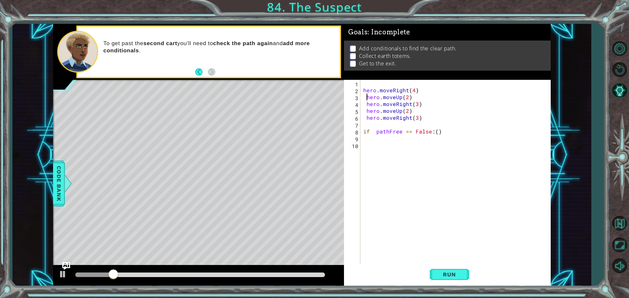
click at [366, 98] on div "hero . moveRight ( 4 ) hero . moveUp ( 2 ) hero . moveRight ( 3 ) hero . moveUp…" at bounding box center [457, 179] width 190 height 199
click at [365, 104] on div "hero . moveRight ( 4 ) hero . moveUp ( 2 ) hero . moveRight ( 3 ) hero . moveUp…" at bounding box center [457, 179] width 190 height 199
click at [366, 109] on div "hero . moveRight ( 4 ) hero . moveUp ( 2 ) hero . moveRight ( 3 ) hero . moveUp…" at bounding box center [457, 179] width 190 height 199
click at [363, 117] on div "hero . moveRight ( 4 ) hero . moveUp ( 2 ) hero . moveRight ( 3 ) hero . moveUp…" at bounding box center [457, 179] width 190 height 199
click at [365, 117] on div "hero . moveRight ( 4 ) hero . moveUp ( 2 ) hero . moveRight ( 3 ) hero . moveUp…" at bounding box center [457, 179] width 190 height 199
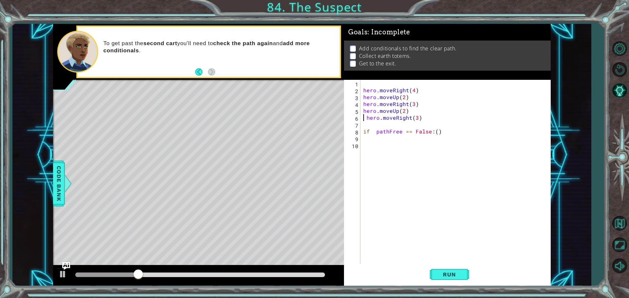
click at [368, 118] on div "hero . moveRight ( 4 ) hero . moveUp ( 2 ) hero . moveRight ( 3 ) hero . moveUp…" at bounding box center [457, 179] width 190 height 199
click at [366, 119] on div "hero . moveRight ( 4 ) hero . moveUp ( 2 ) hero . moveRight ( 3 ) hero . moveUp…" at bounding box center [457, 179] width 190 height 199
click at [452, 274] on span "Run" at bounding box center [449, 274] width 26 height 7
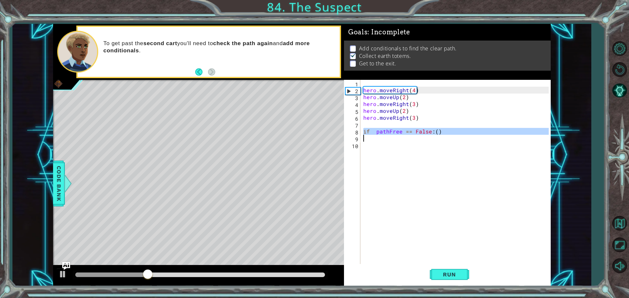
drag, startPoint x: 364, startPoint y: 131, endPoint x: 413, endPoint y: 135, distance: 48.6
click at [413, 135] on div "hero . moveRight ( 4 ) hero . moveUp ( 2 ) hero . moveRight ( 3 ) hero . moveUp…" at bounding box center [457, 179] width 190 height 199
type textarea "if pathFree == False:()"
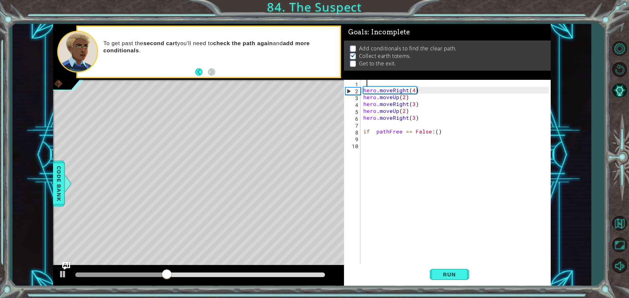
click at [368, 85] on div "hero . moveRight ( 4 ) hero . moveUp ( 2 ) hero . moveRight ( 3 ) hero . moveUp…" at bounding box center [457, 179] width 190 height 199
click at [364, 84] on div "hero . moveRight ( 4 ) hero . moveUp ( 2 ) hero . moveRight ( 3 ) hero . moveUp…" at bounding box center [457, 179] width 190 height 199
